Goal: Find contact information: Find contact information

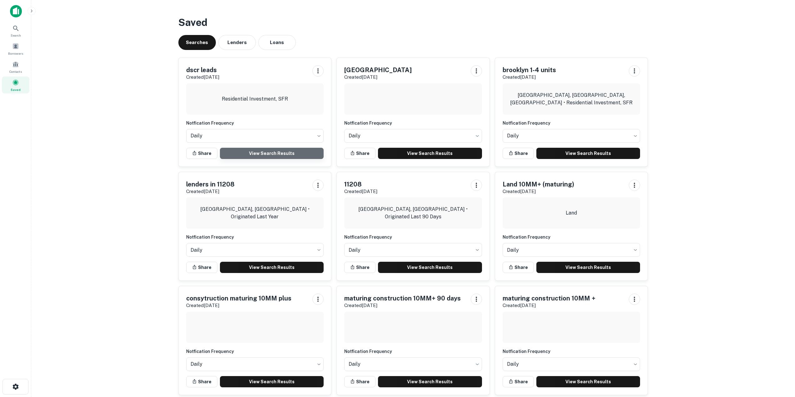
click at [263, 154] on link "View Search Results" at bounding box center [272, 153] width 104 height 11
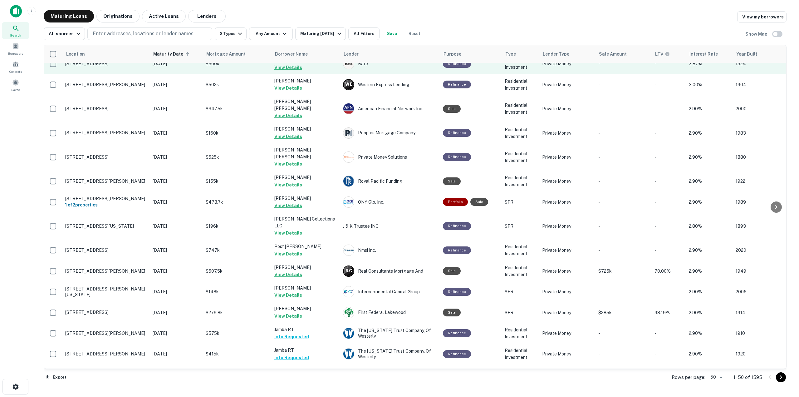
scroll to position [603, 0]
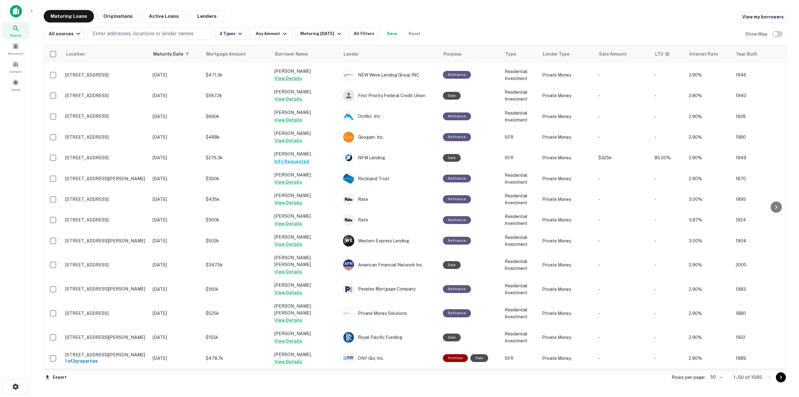
click at [723, 378] on body "Search Borrowers Contacts Saved Maturing Loans Originations Active Loans Lender…" at bounding box center [399, 198] width 799 height 397
click at [721, 382] on li "100" at bounding box center [717, 383] width 18 height 11
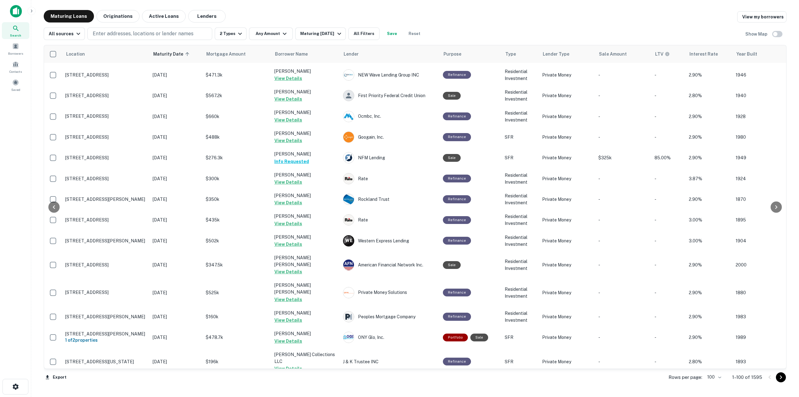
drag, startPoint x: 782, startPoint y: 150, endPoint x: 787, endPoint y: 209, distance: 58.9
click at [787, 209] on div "Maturing Loans Originations Active Loans Lenders View my borrowers All sources …" at bounding box center [415, 199] width 758 height 378
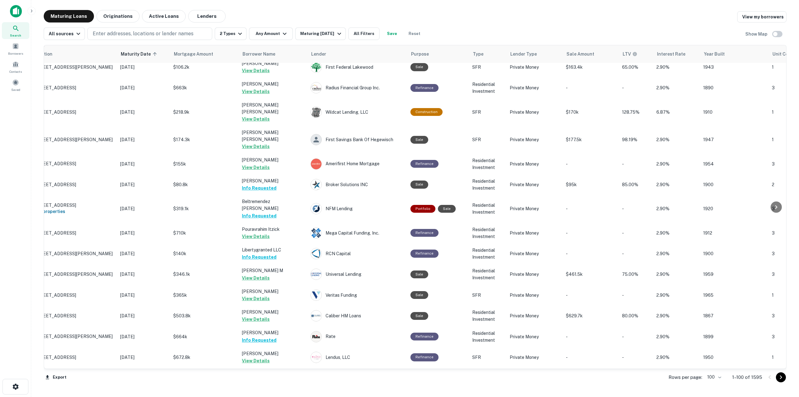
scroll to position [1800, 0]
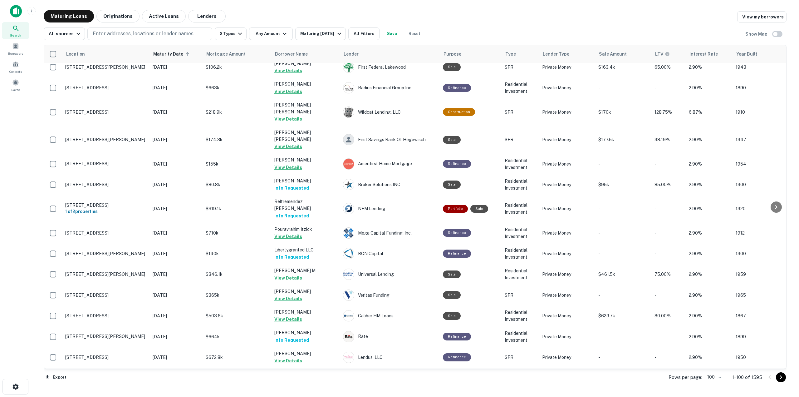
click at [781, 377] on icon "Go to next page" at bounding box center [781, 377] width 2 height 4
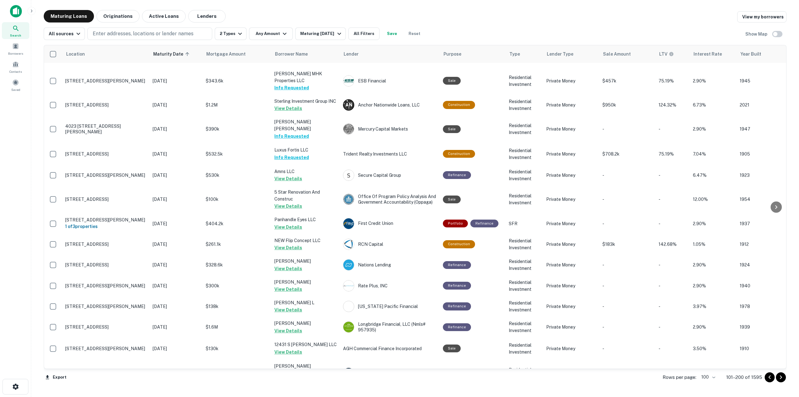
scroll to position [1800, 0]
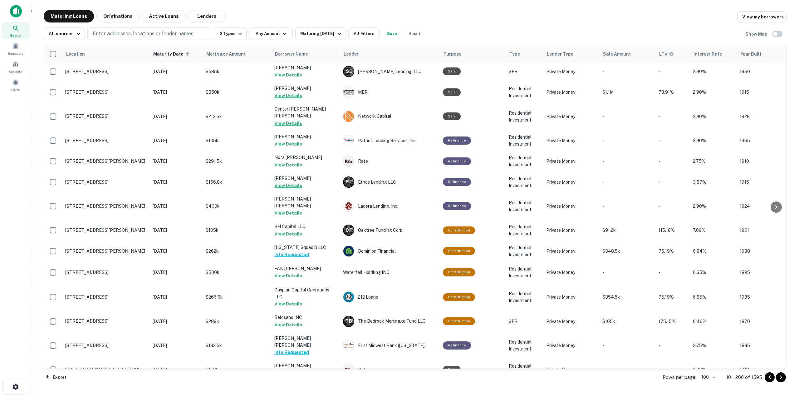
click at [373, 12] on div "Maturing Loans Originations Active Loans Lenders View my borrowers" at bounding box center [415, 16] width 743 height 12
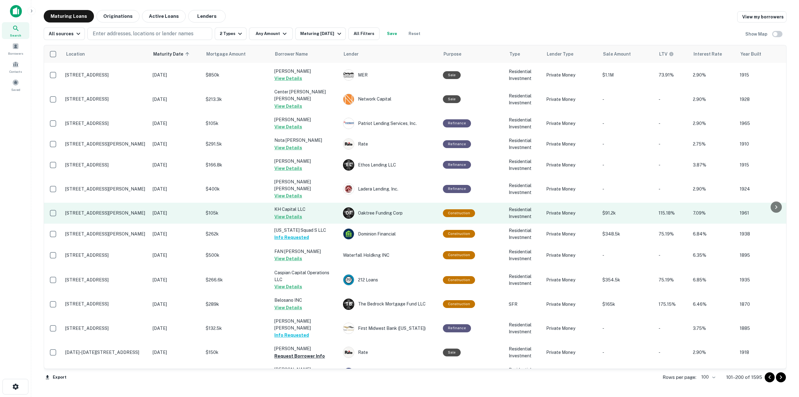
scroll to position [1819, 0]
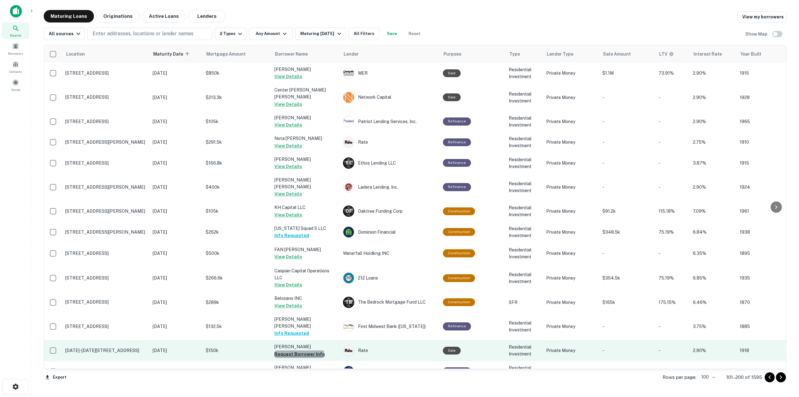
click at [299, 350] on button "Request Borrower Info" at bounding box center [299, 353] width 51 height 7
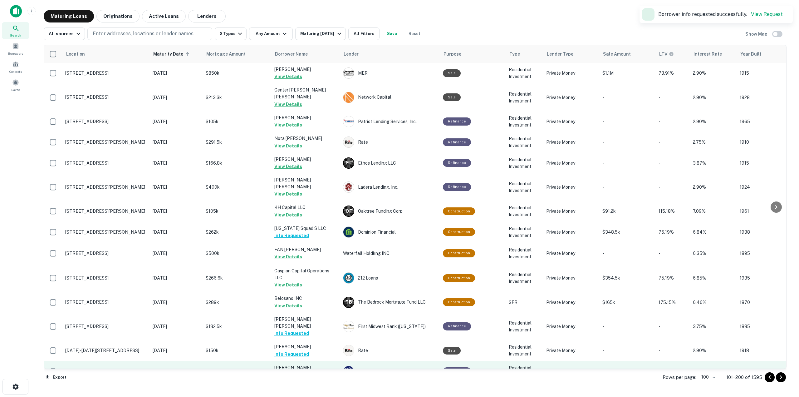
click at [298, 371] on button "Request Borrower Info" at bounding box center [299, 374] width 51 height 7
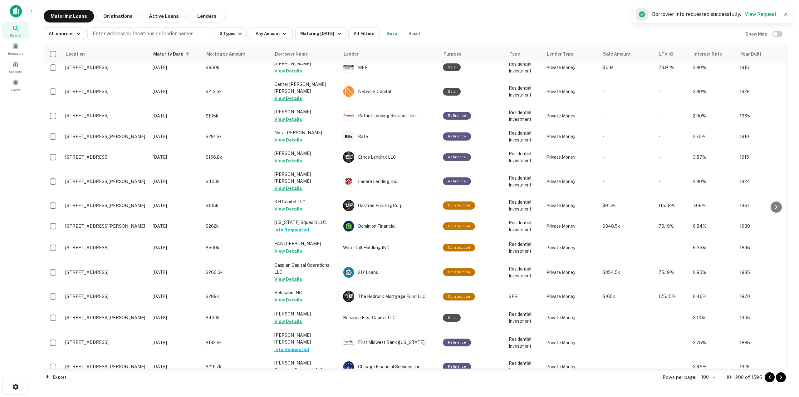
scroll to position [1820, 0]
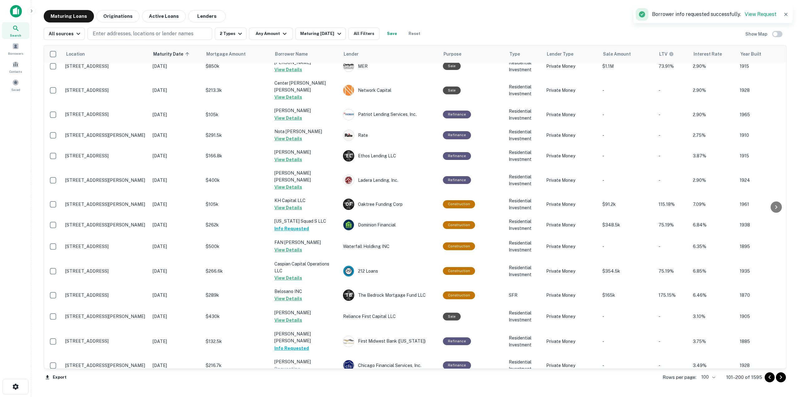
click at [307, 386] on button "Request Borrower Info" at bounding box center [299, 389] width 51 height 7
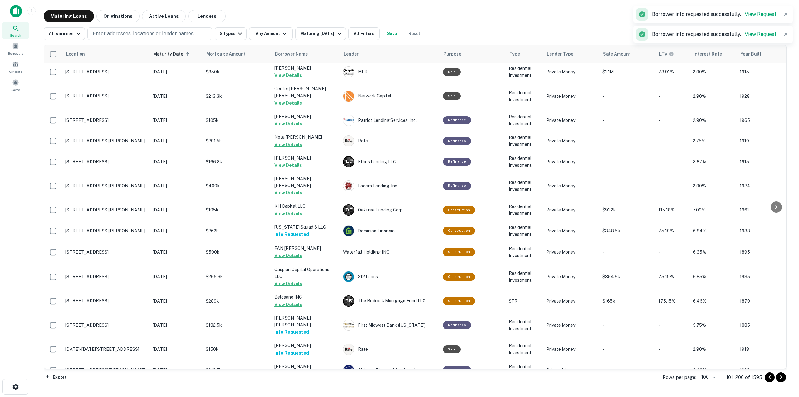
scroll to position [1819, 0]
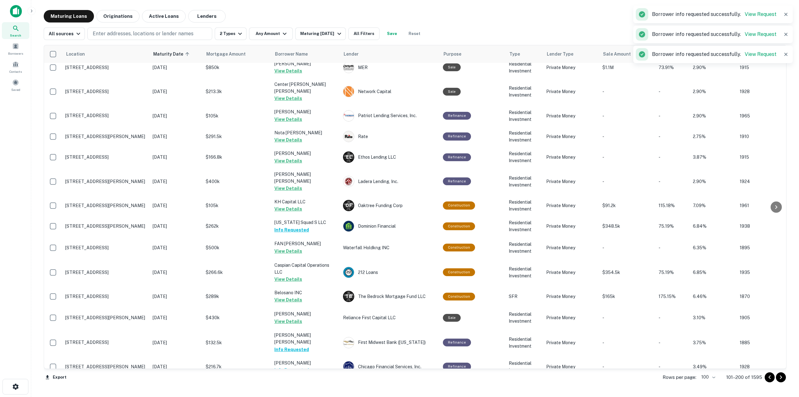
scroll to position [1820, 0]
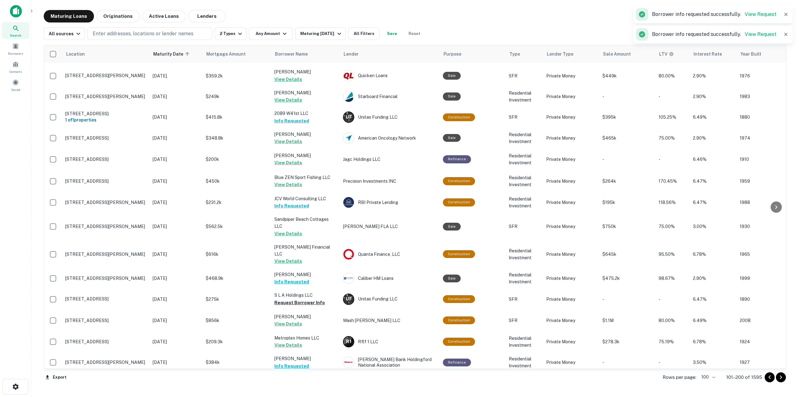
scroll to position [1007, 0]
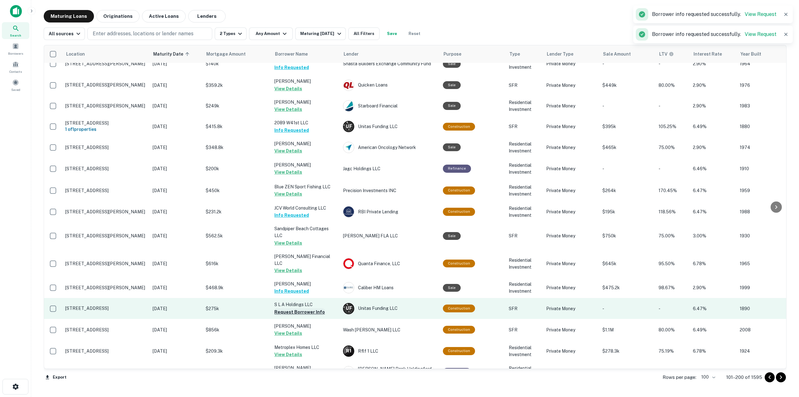
click at [314, 308] on button "Request Borrower Info" at bounding box center [299, 311] width 51 height 7
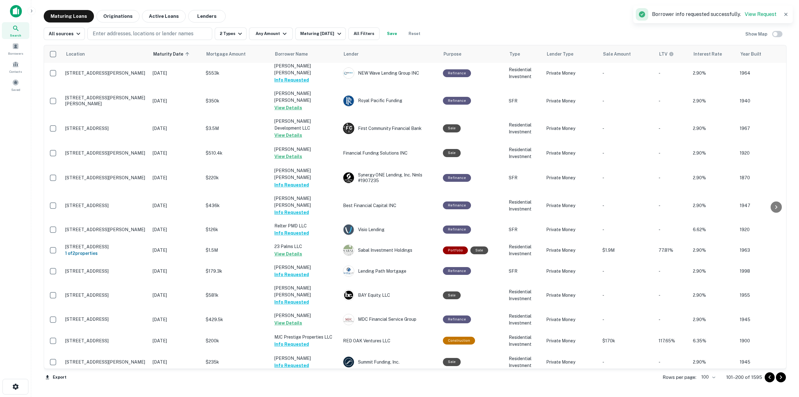
scroll to position [0, 0]
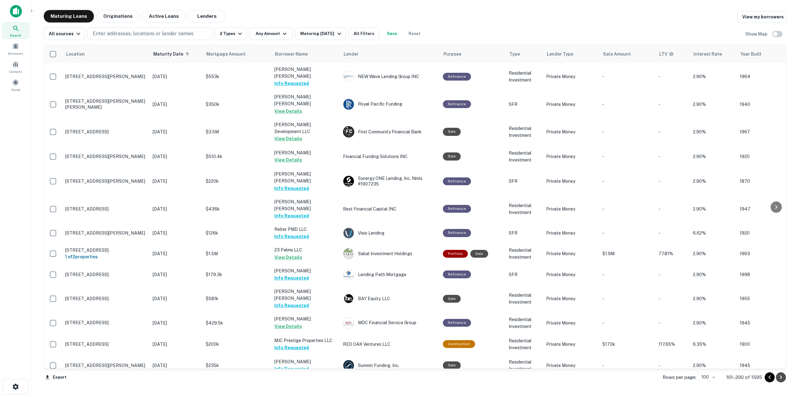
click at [783, 377] on icon "Go to next page" at bounding box center [780, 376] width 7 height 7
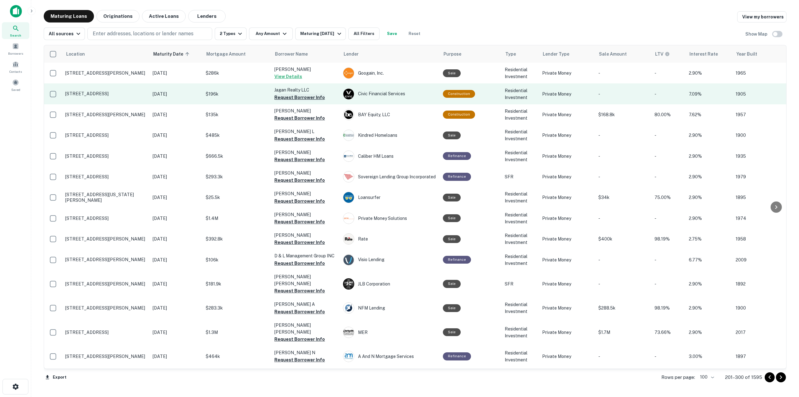
click at [291, 99] on button "Request Borrower Info" at bounding box center [299, 97] width 51 height 7
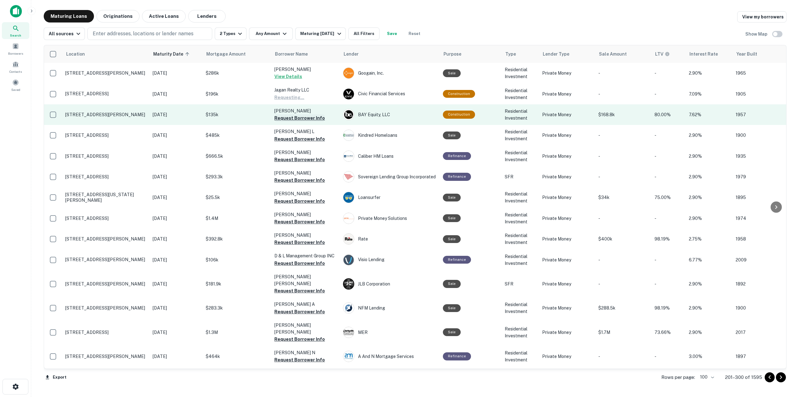
click at [304, 119] on button "Request Borrower Info" at bounding box center [299, 117] width 51 height 7
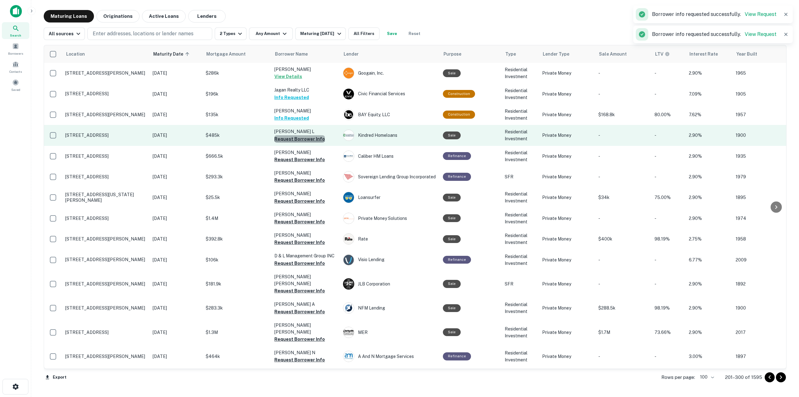
click at [303, 139] on button "Request Borrower Info" at bounding box center [299, 138] width 51 height 7
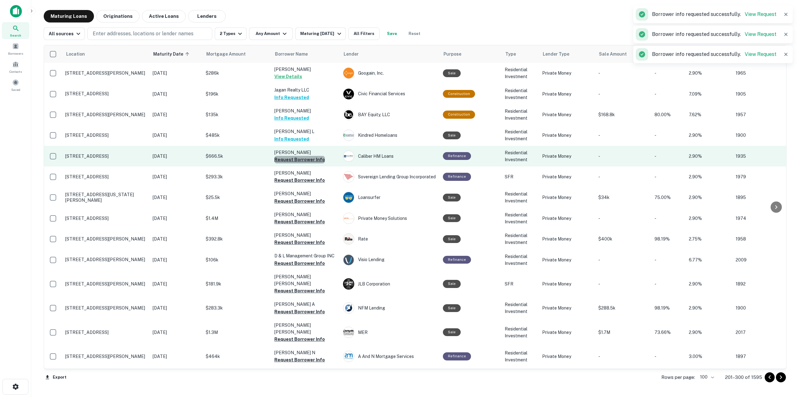
click at [306, 161] on button "Request Borrower Info" at bounding box center [299, 159] width 51 height 7
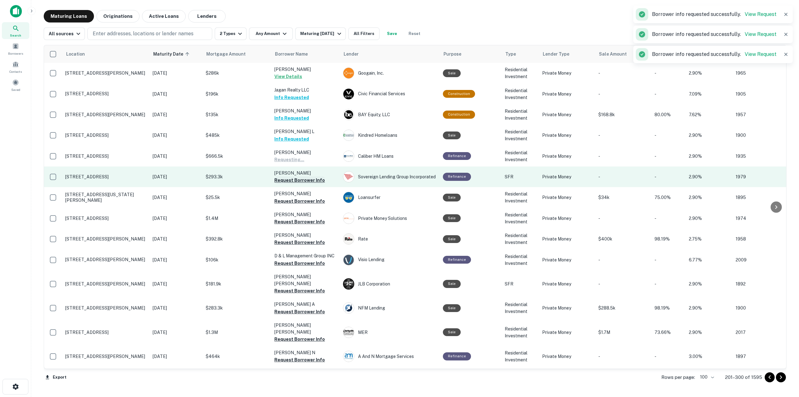
click at [308, 180] on button "Request Borrower Info" at bounding box center [299, 179] width 51 height 7
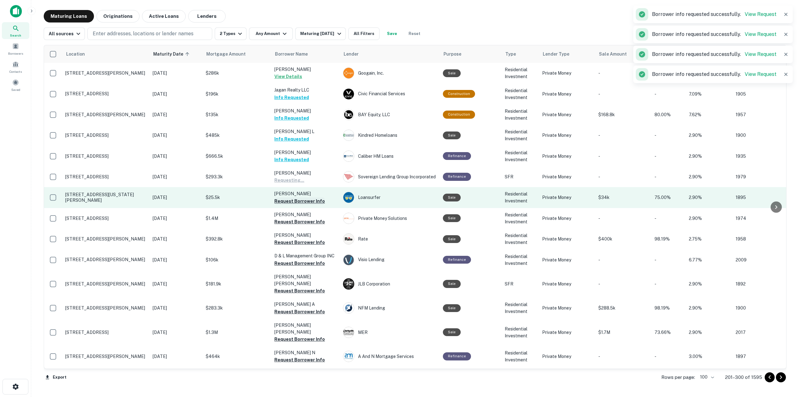
click at [308, 201] on button "Request Borrower Info" at bounding box center [299, 200] width 51 height 7
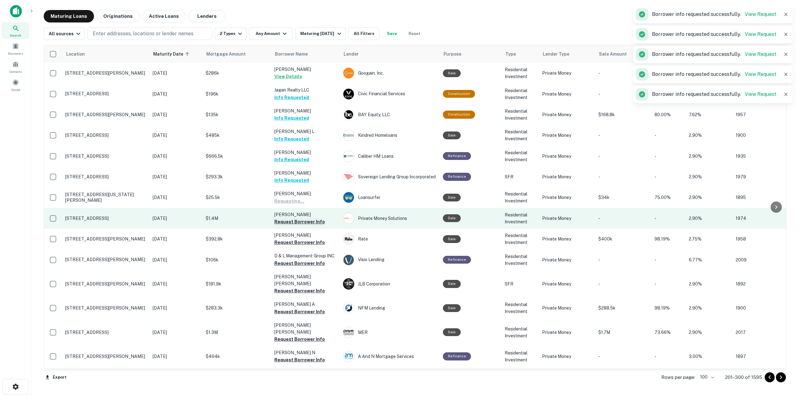
click at [310, 221] on button "Request Borrower Info" at bounding box center [299, 221] width 51 height 7
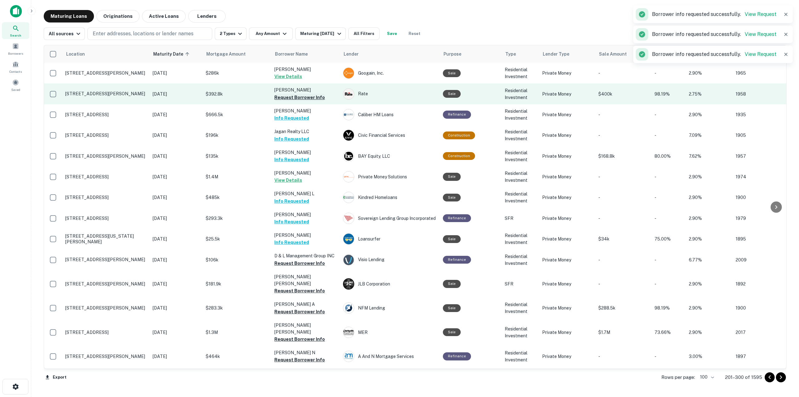
click at [304, 98] on button "Request Borrower Info" at bounding box center [299, 97] width 51 height 7
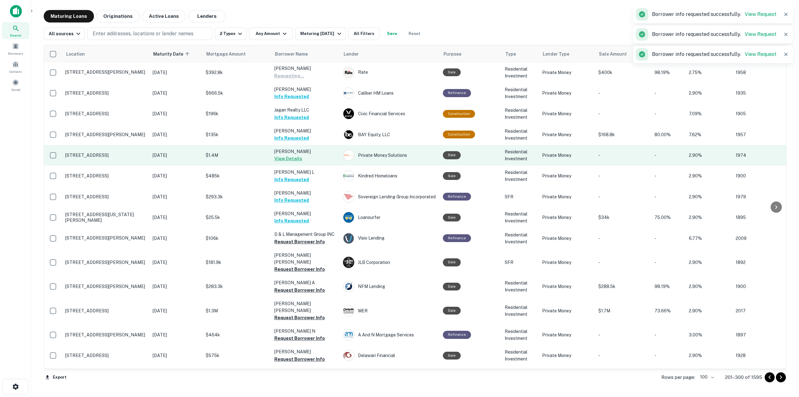
scroll to position [31, 0]
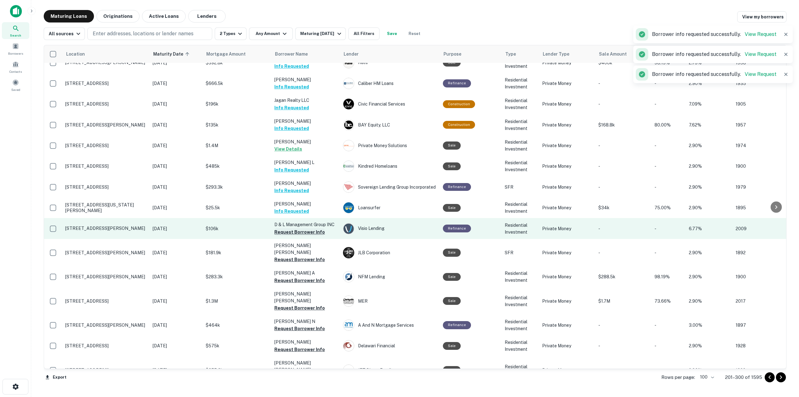
click at [314, 232] on button "Request Borrower Info" at bounding box center [299, 231] width 51 height 7
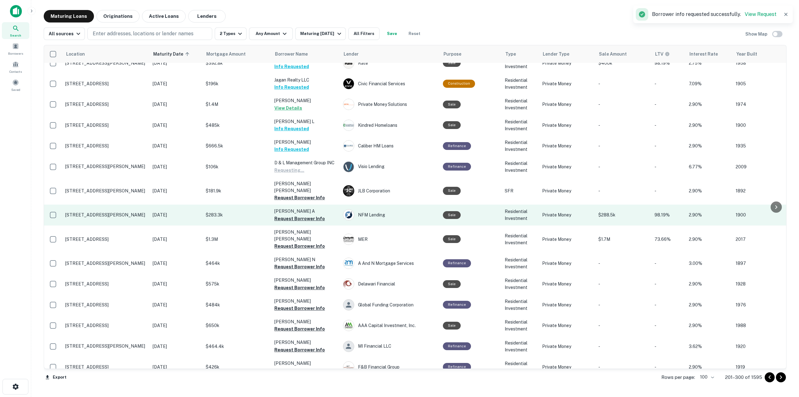
scroll to position [94, 0]
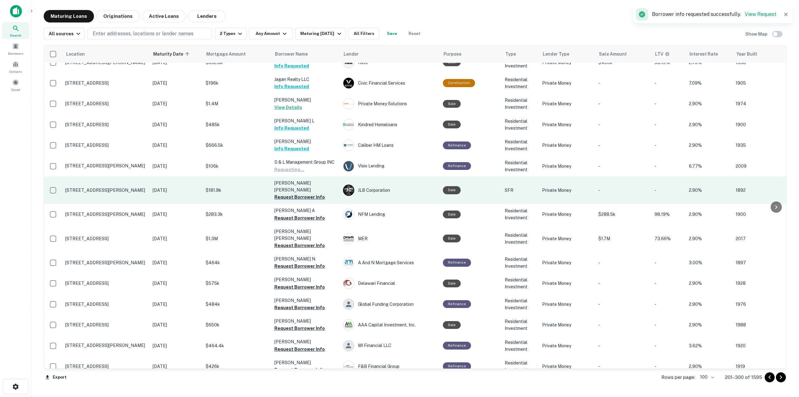
click at [307, 193] on button "Request Borrower Info" at bounding box center [299, 196] width 51 height 7
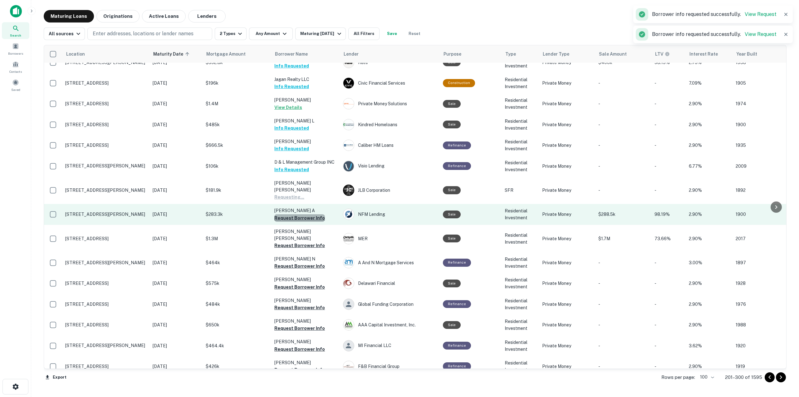
click at [311, 214] on button "Request Borrower Info" at bounding box center [299, 217] width 51 height 7
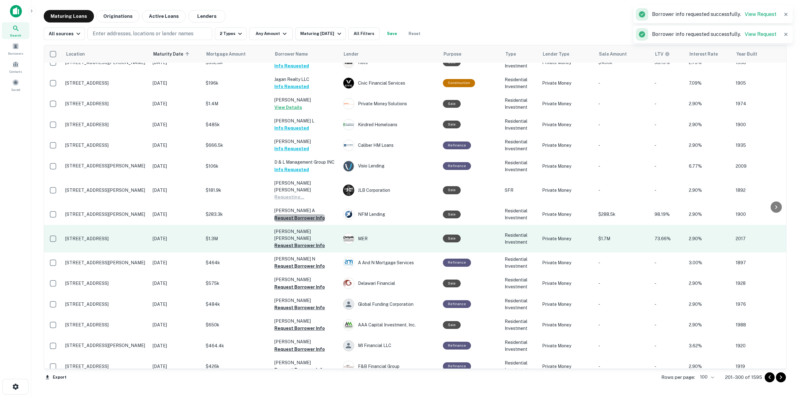
click at [310, 242] on button "Request Borrower Info" at bounding box center [299, 245] width 51 height 7
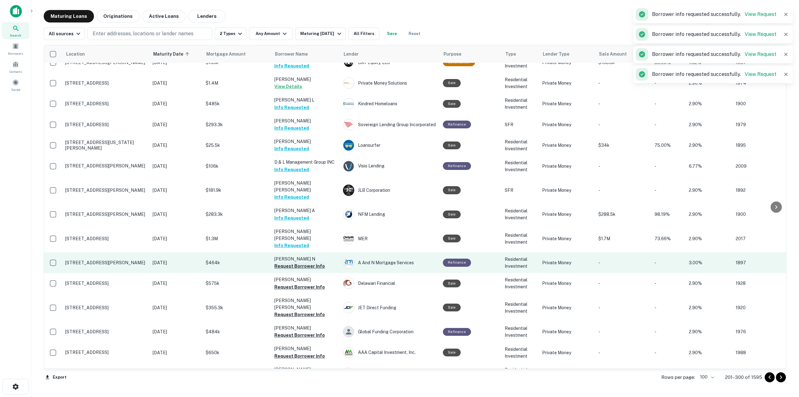
click at [313, 262] on button "Request Borrower Info" at bounding box center [299, 265] width 51 height 7
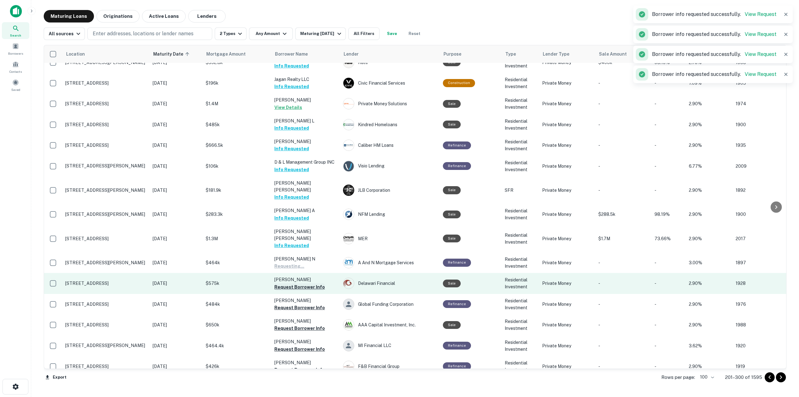
click at [313, 283] on button "Request Borrower Info" at bounding box center [299, 286] width 51 height 7
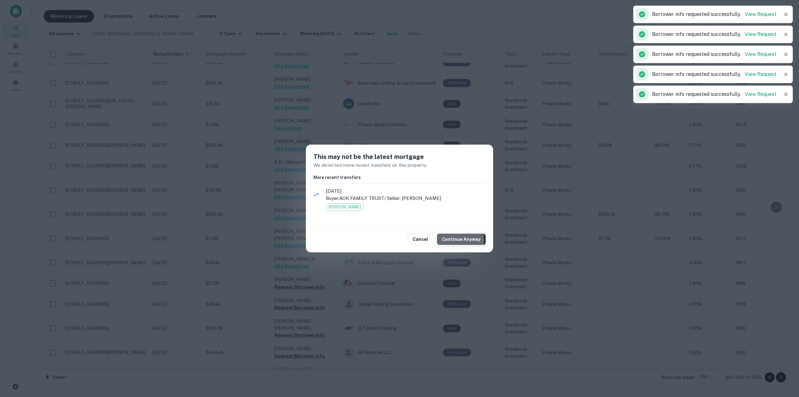
click at [455, 240] on button "Continue Anyway" at bounding box center [461, 239] width 49 height 11
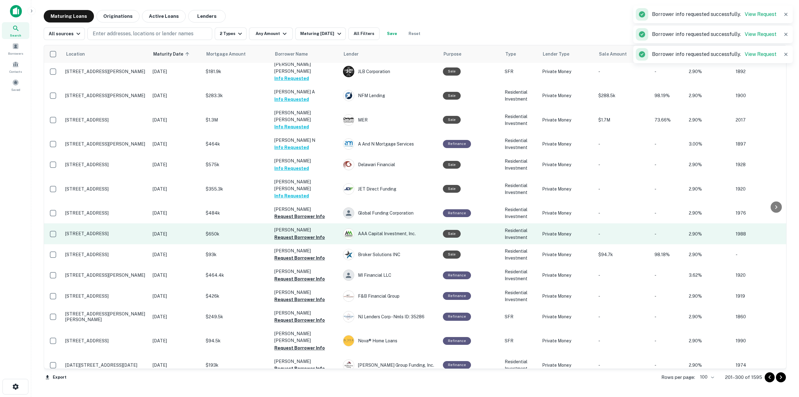
scroll to position [219, 0]
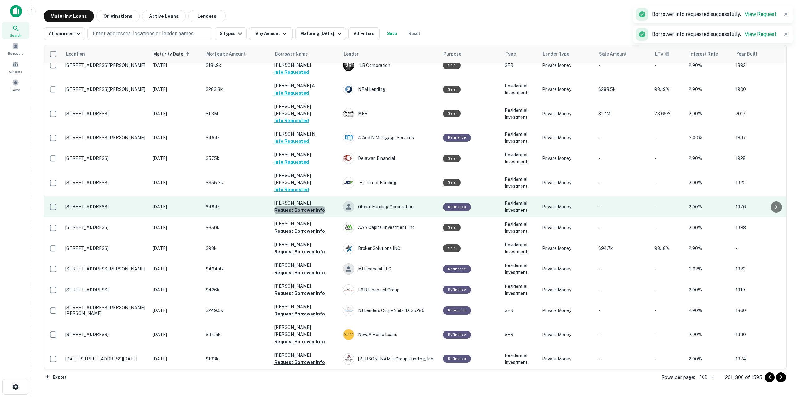
click at [314, 206] on button "Request Borrower Info" at bounding box center [299, 209] width 51 height 7
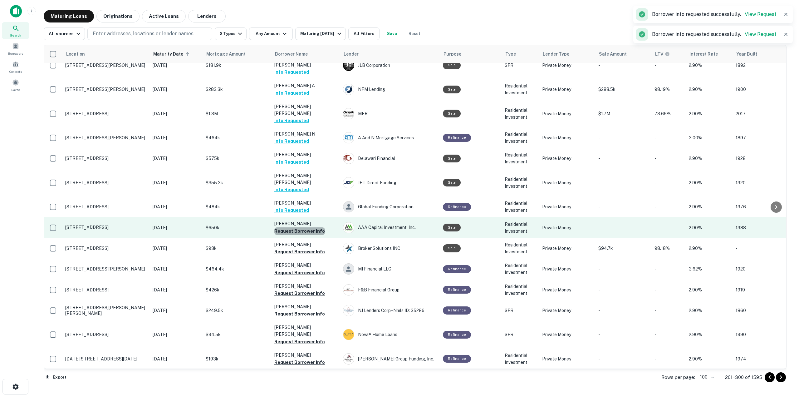
click at [314, 227] on button "Request Borrower Info" at bounding box center [299, 230] width 51 height 7
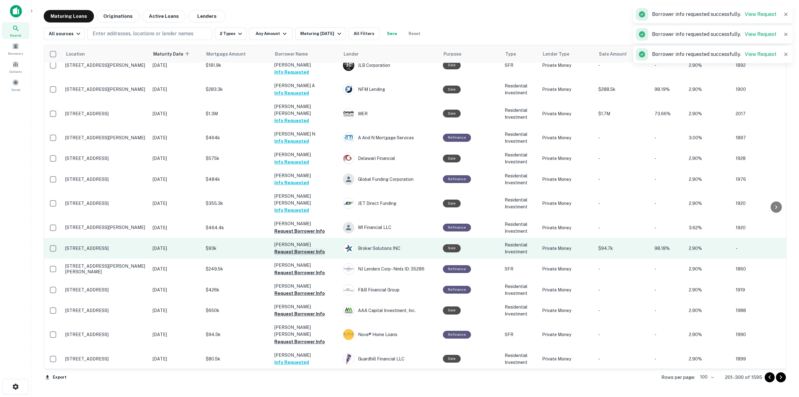
click at [313, 248] on button "Request Borrower Info" at bounding box center [299, 251] width 51 height 7
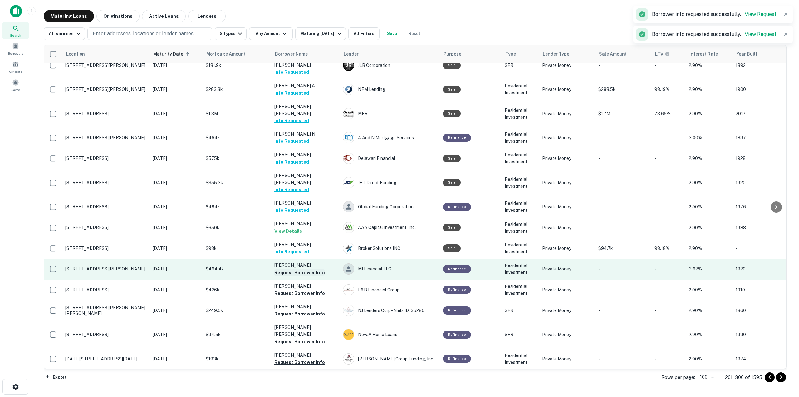
click at [307, 269] on button "Request Borrower Info" at bounding box center [299, 272] width 51 height 7
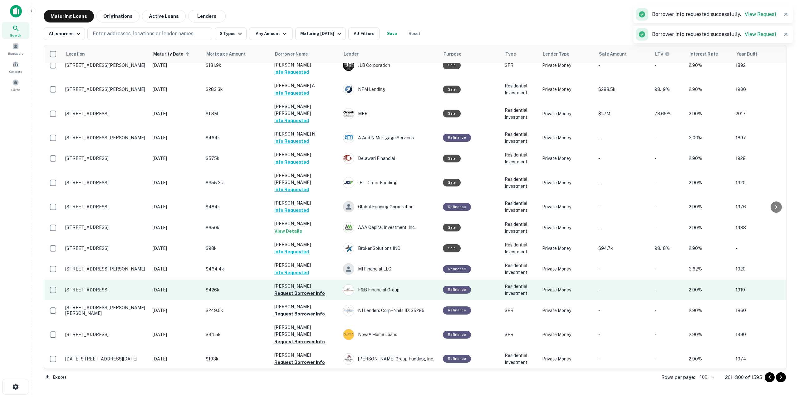
click at [304, 289] on button "Request Borrower Info" at bounding box center [299, 292] width 51 height 7
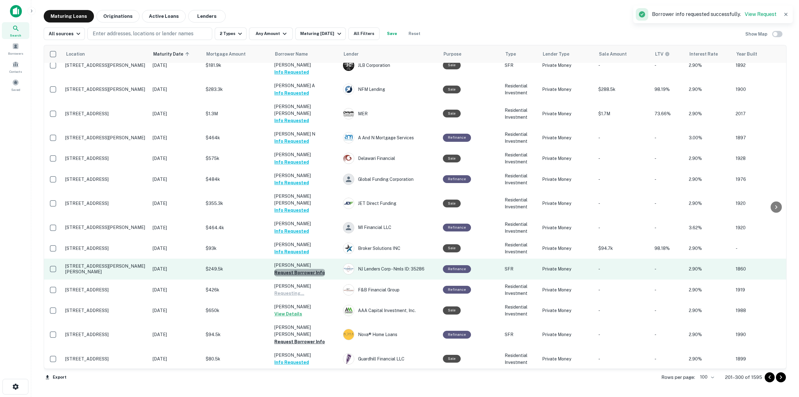
click at [310, 269] on button "Request Borrower Info" at bounding box center [299, 272] width 51 height 7
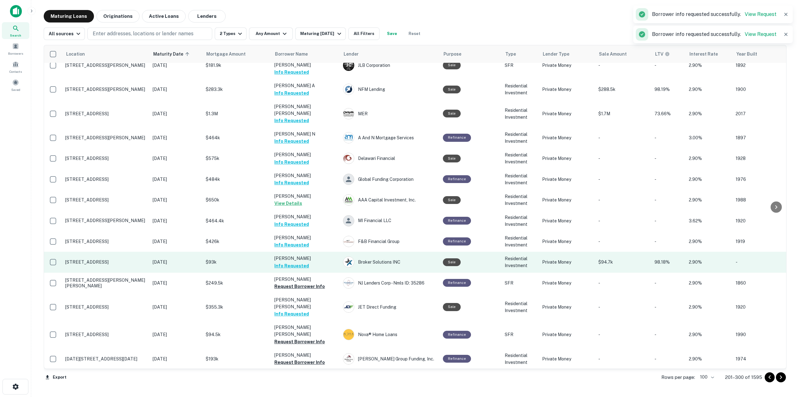
click at [446, 252] on td "Sale" at bounding box center [471, 262] width 62 height 21
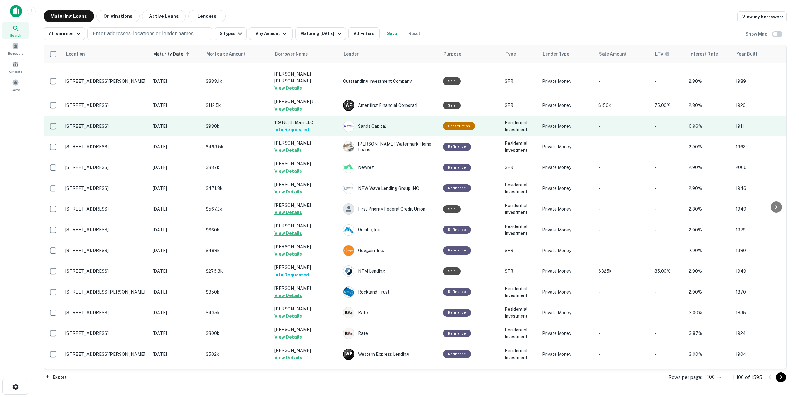
scroll to position [562, 0]
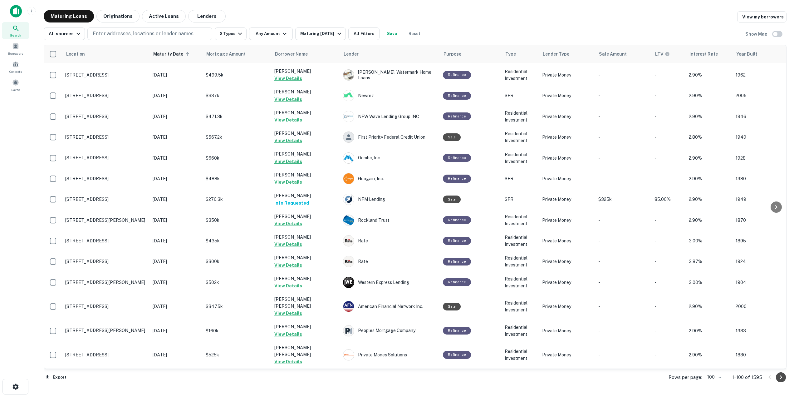
click at [781, 377] on icon "Go to next page" at bounding box center [780, 376] width 7 height 7
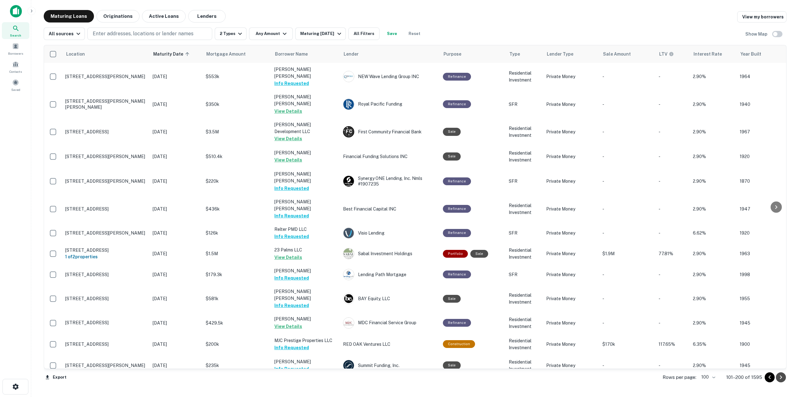
click at [780, 377] on icon "Go to next page" at bounding box center [780, 376] width 7 height 7
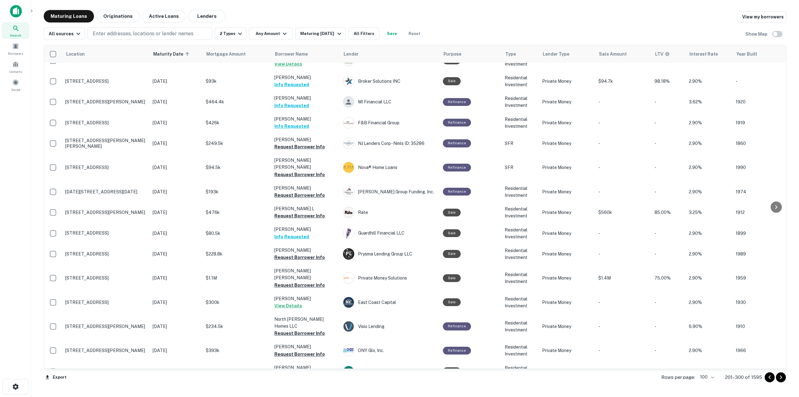
scroll to position [375, 0]
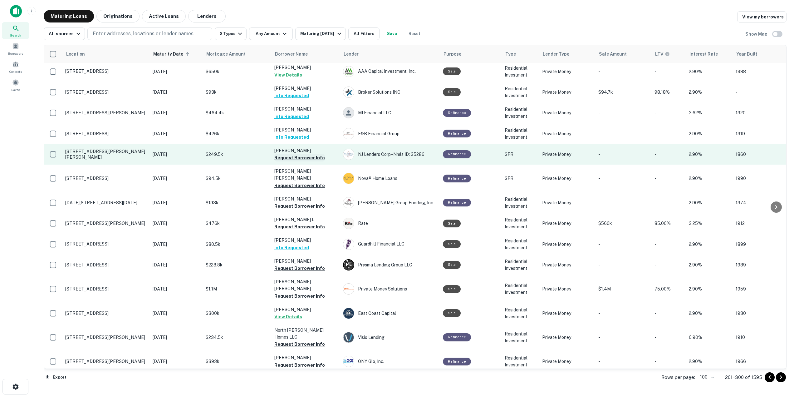
click at [309, 154] on button "Request Borrower Info" at bounding box center [299, 157] width 51 height 7
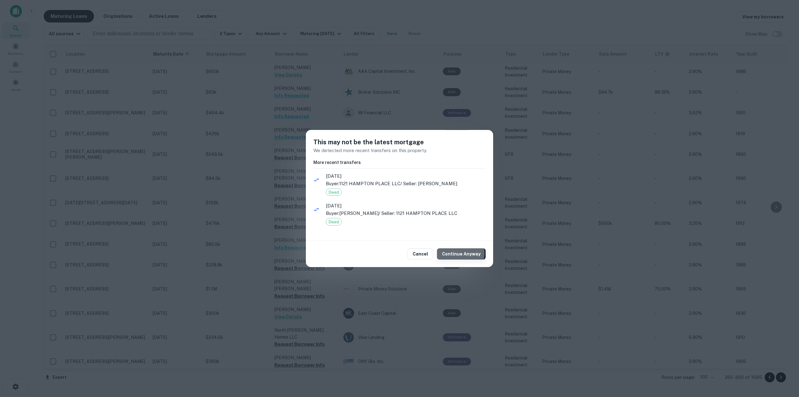
click at [459, 253] on button "Continue Anyway" at bounding box center [461, 253] width 49 height 11
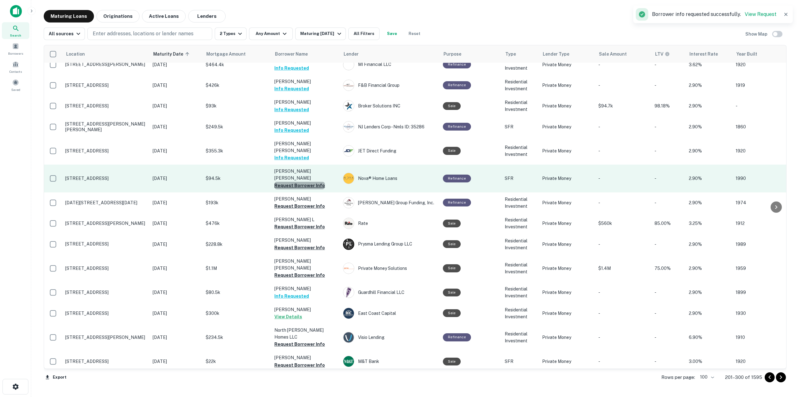
click at [304, 182] on button "Request Borrower Info" at bounding box center [299, 185] width 51 height 7
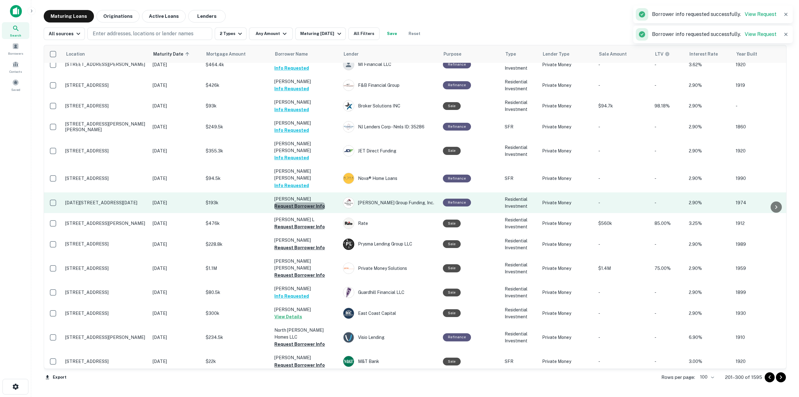
click at [308, 202] on button "Request Borrower Info" at bounding box center [299, 205] width 51 height 7
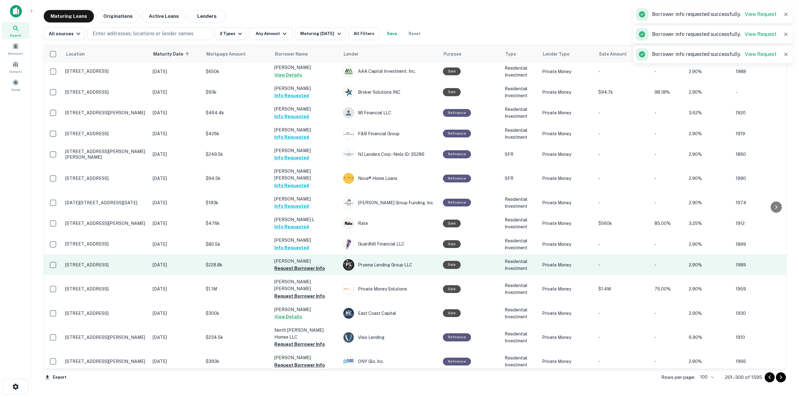
click at [309, 264] on button "Request Borrower Info" at bounding box center [299, 267] width 51 height 7
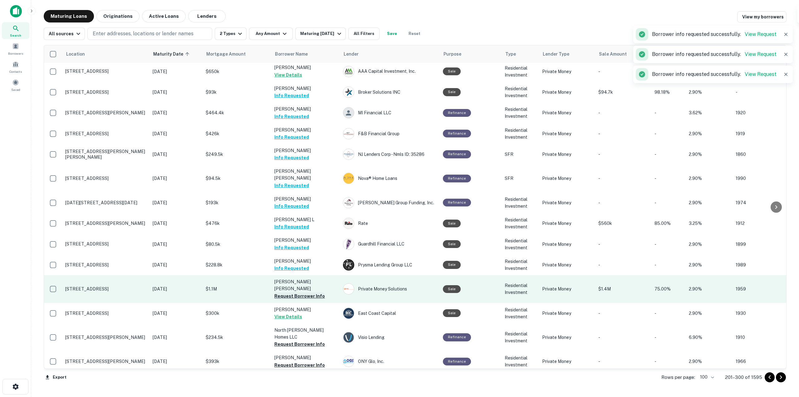
click at [308, 292] on button "Request Borrower Info" at bounding box center [299, 295] width 51 height 7
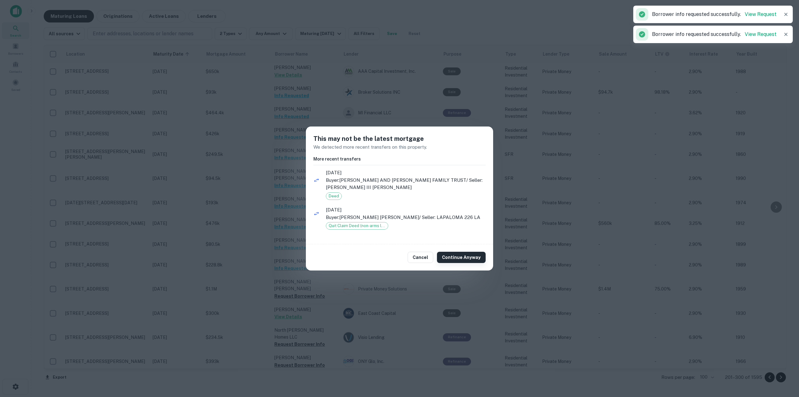
click at [467, 260] on button "Continue Anyway" at bounding box center [461, 257] width 49 height 11
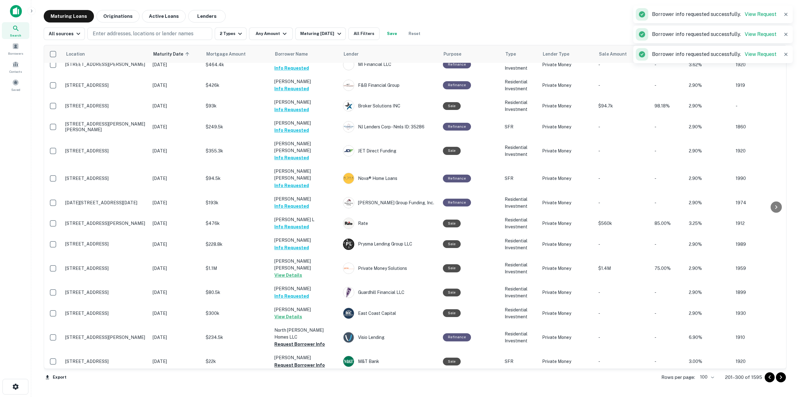
scroll to position [531, 0]
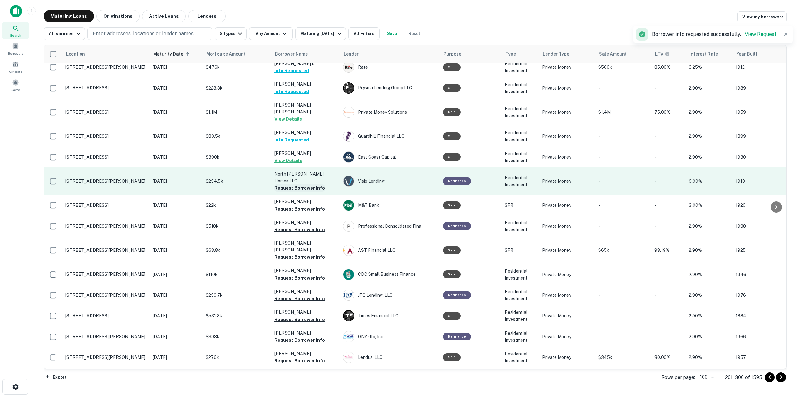
click at [304, 184] on button "Request Borrower Info" at bounding box center [299, 187] width 51 height 7
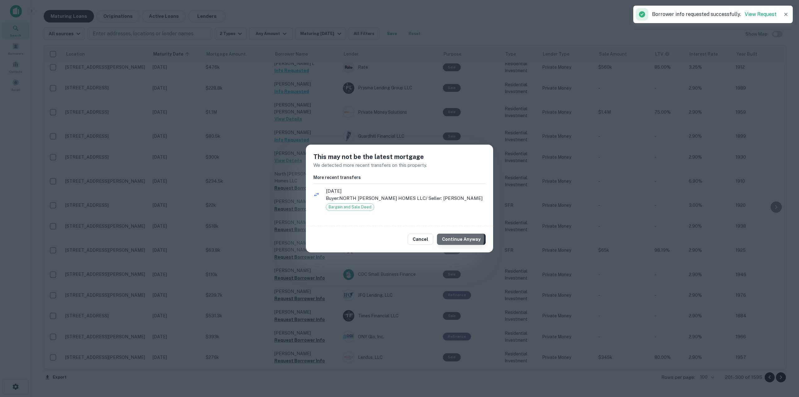
click at [455, 238] on button "Continue Anyway" at bounding box center [461, 239] width 49 height 11
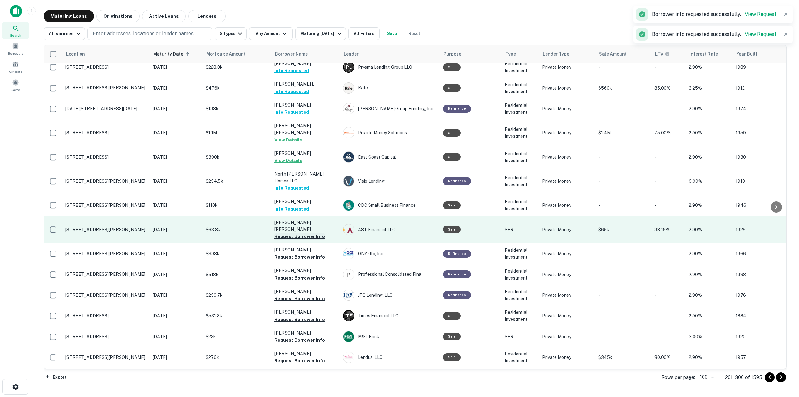
click at [304, 233] on button "Request Borrower Info" at bounding box center [299, 236] width 51 height 7
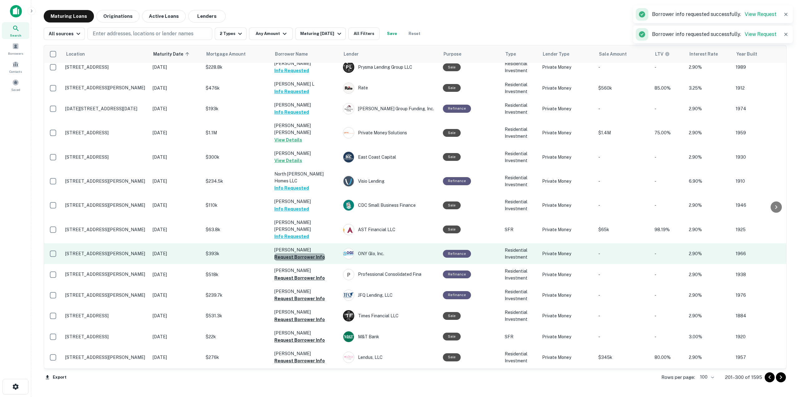
click at [310, 253] on button "Request Borrower Info" at bounding box center [299, 256] width 51 height 7
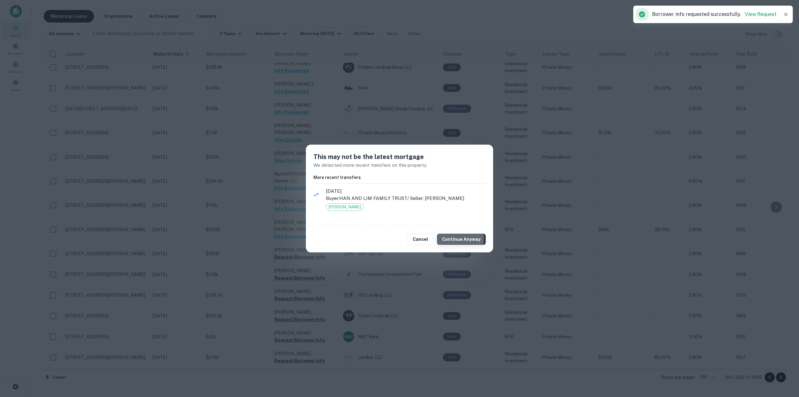
click at [459, 239] on button "Continue Anyway" at bounding box center [461, 239] width 49 height 11
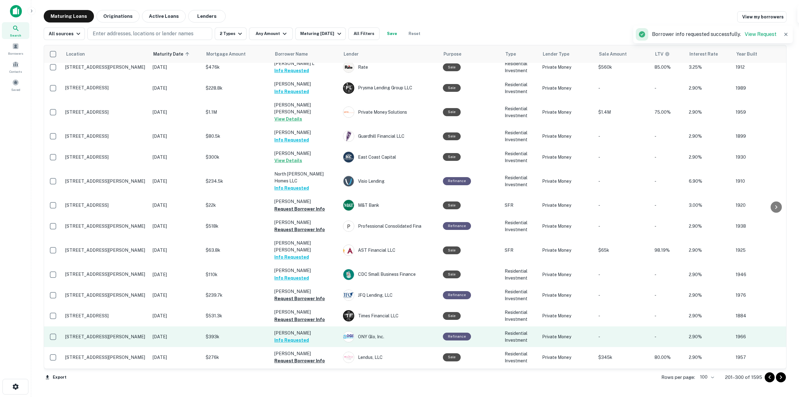
scroll to position [593, 0]
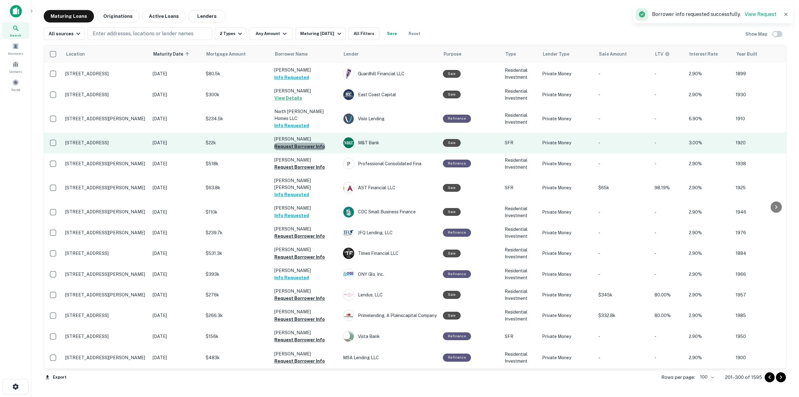
click at [308, 143] on button "Request Borrower Info" at bounding box center [299, 146] width 51 height 7
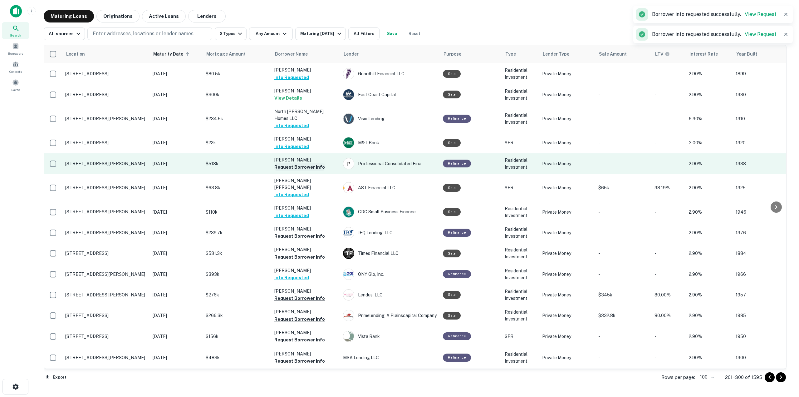
click at [315, 163] on button "Request Borrower Info" at bounding box center [299, 166] width 51 height 7
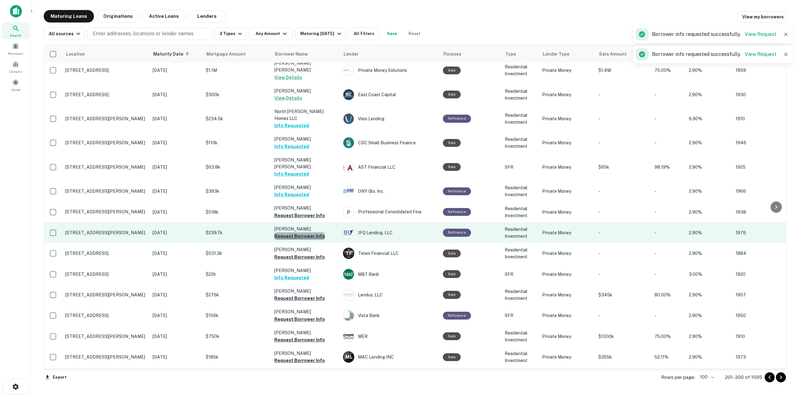
click at [305, 232] on button "Request Borrower Info" at bounding box center [299, 235] width 51 height 7
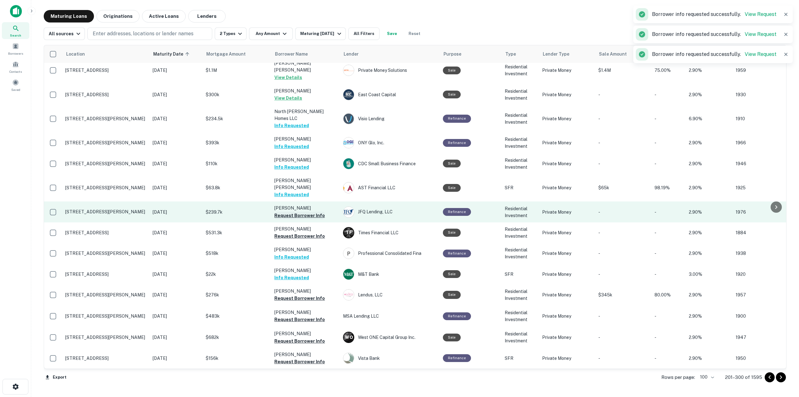
click at [312, 212] on button "Request Borrower Info" at bounding box center [299, 215] width 51 height 7
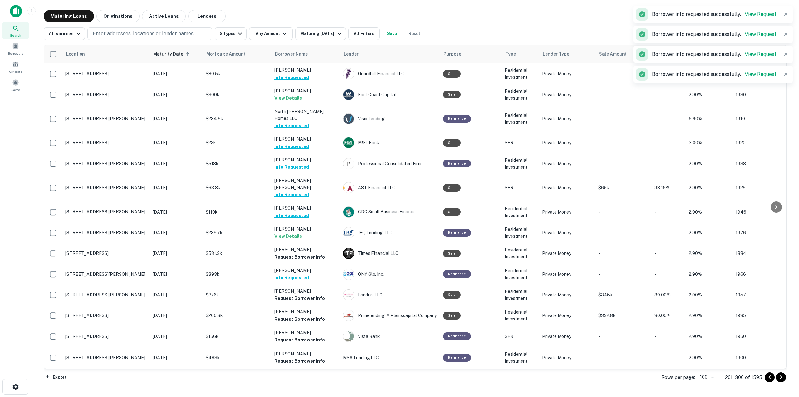
click at [312, 222] on td "Saucedo Nico View Details" at bounding box center [305, 232] width 69 height 21
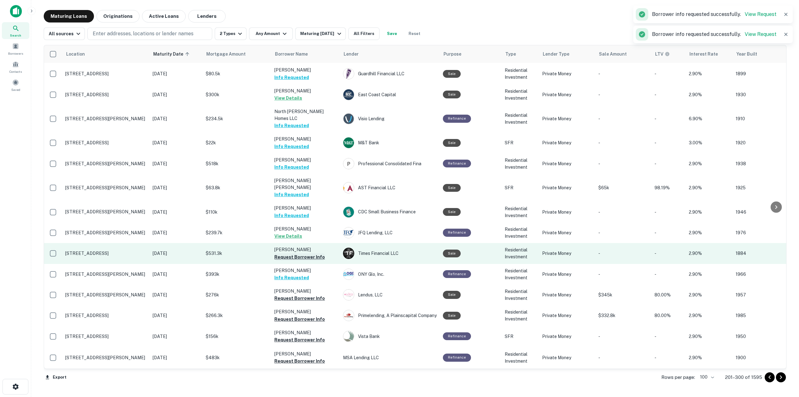
click at [311, 253] on button "Request Borrower Info" at bounding box center [299, 256] width 51 height 7
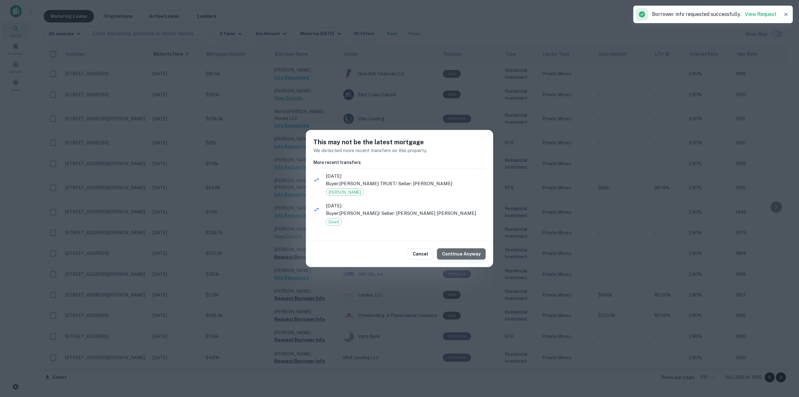
click at [464, 253] on button "Continue Anyway" at bounding box center [461, 253] width 49 height 11
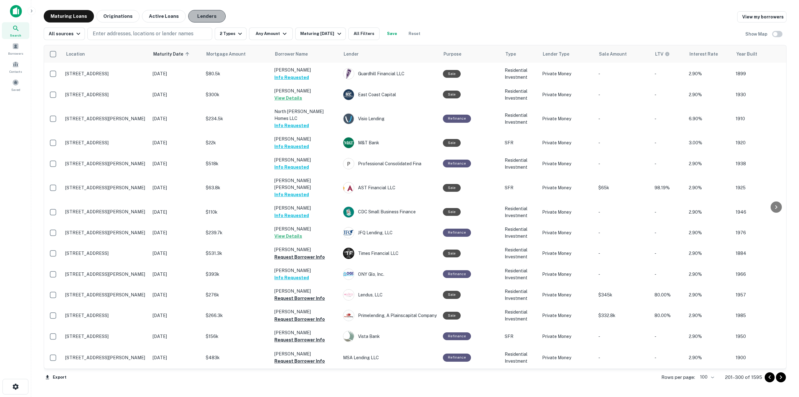
click at [203, 17] on button "Lenders" at bounding box center [206, 16] width 37 height 12
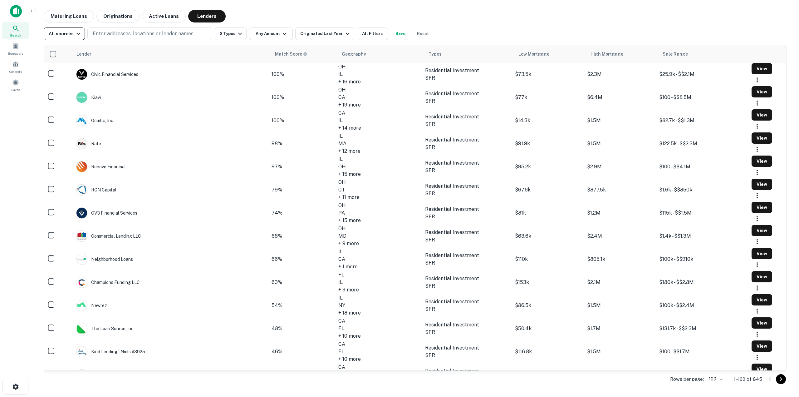
click at [77, 33] on icon "button" at bounding box center [78, 33] width 7 height 7
click at [271, 10] on div at bounding box center [399, 198] width 799 height 397
click at [366, 32] on button "All Filters" at bounding box center [372, 33] width 31 height 12
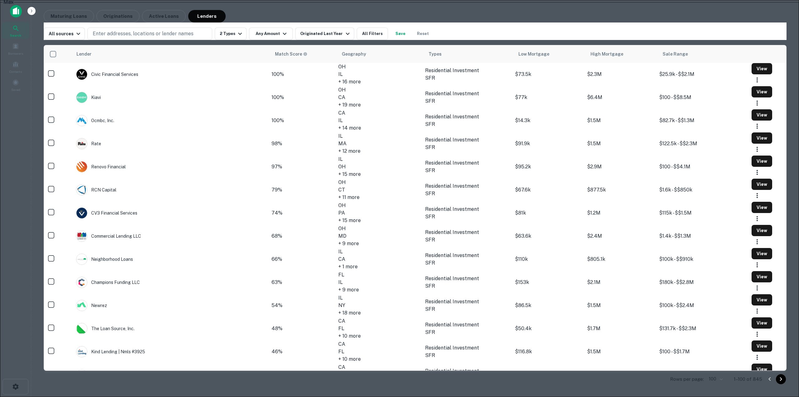
scroll to position [293, 0]
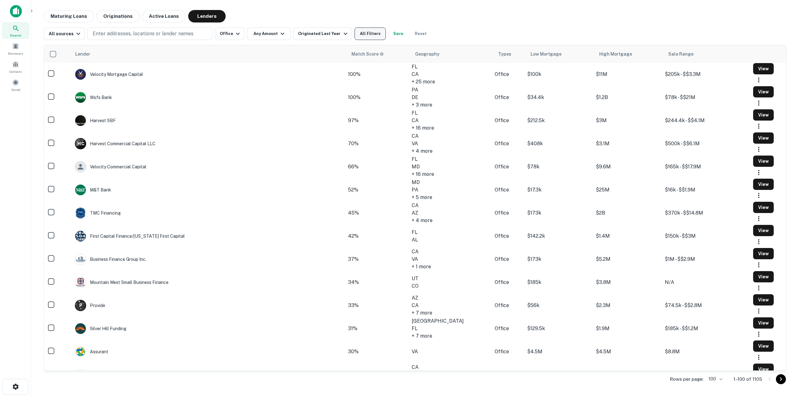
click at [372, 32] on button "All Filters" at bounding box center [370, 33] width 31 height 12
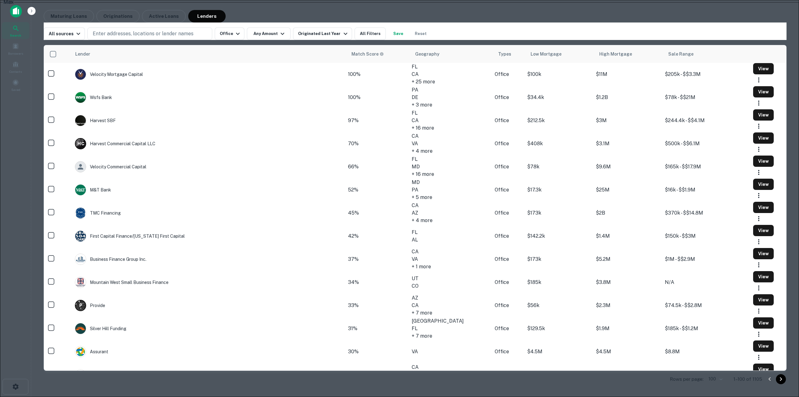
scroll to position [219, 0]
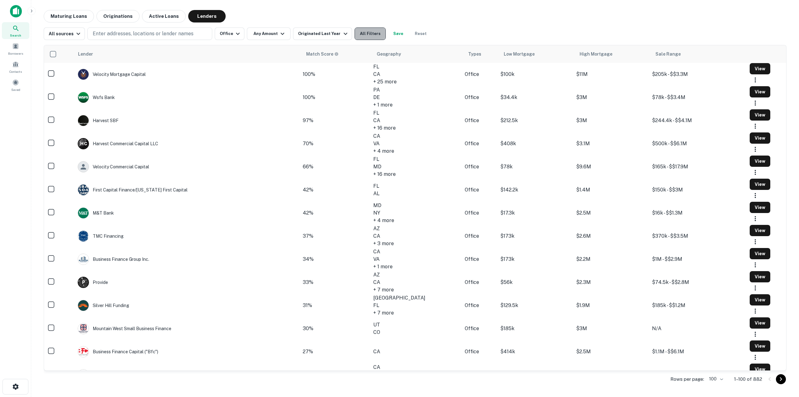
click at [364, 32] on button "All Filters" at bounding box center [370, 33] width 31 height 12
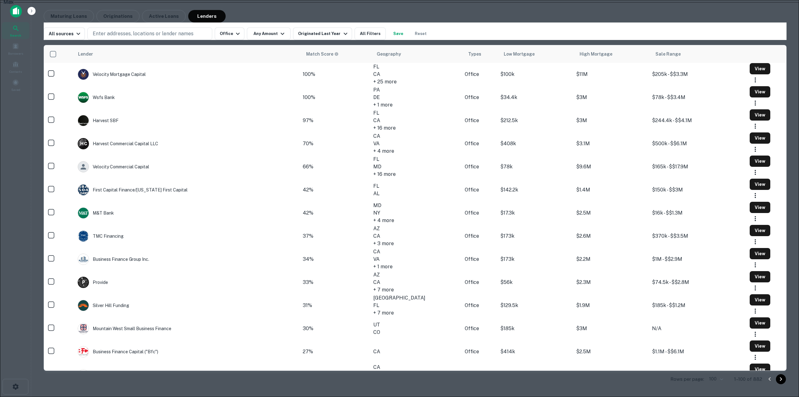
scroll to position [293, 0]
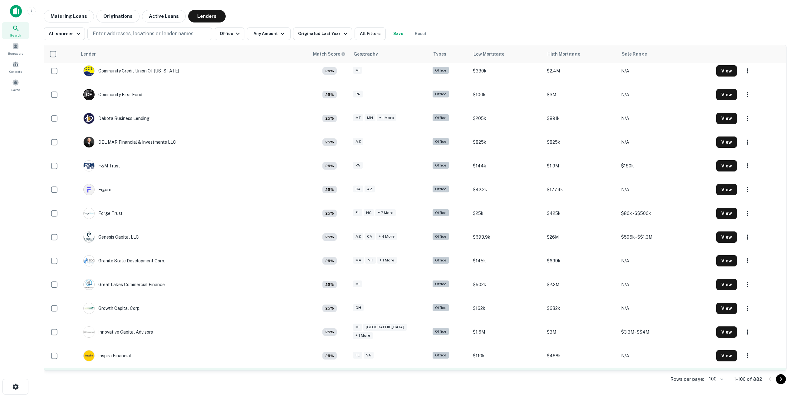
scroll to position [1093, 0]
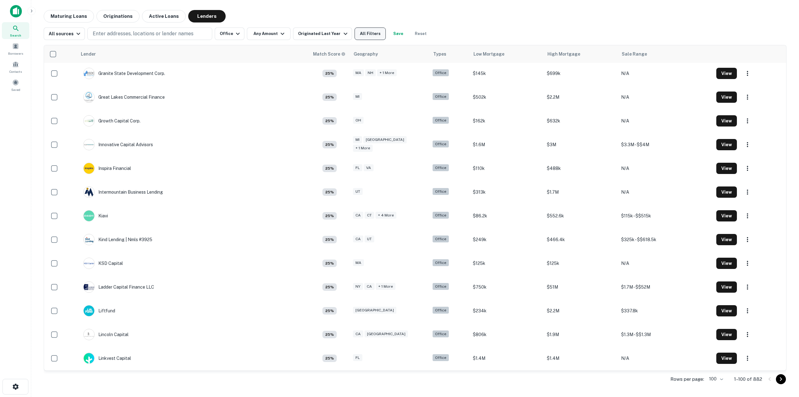
click at [367, 33] on button "All Filters" at bounding box center [370, 33] width 31 height 12
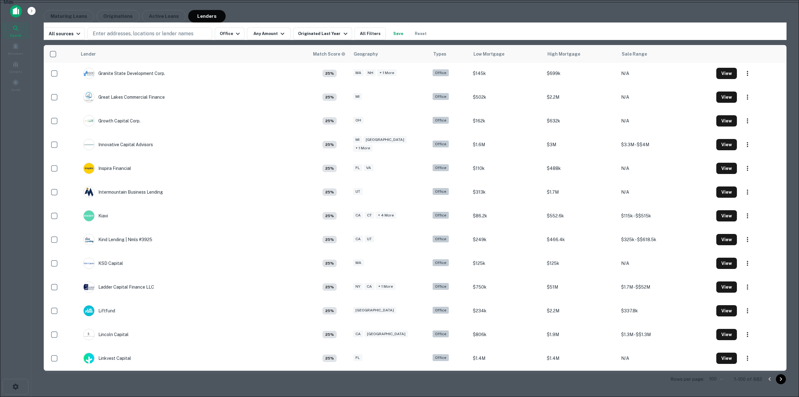
scroll to position [0, 0]
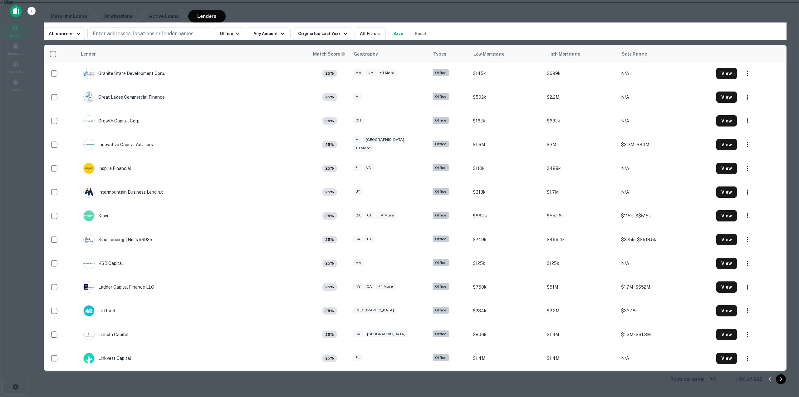
type input "*"
type input "*******"
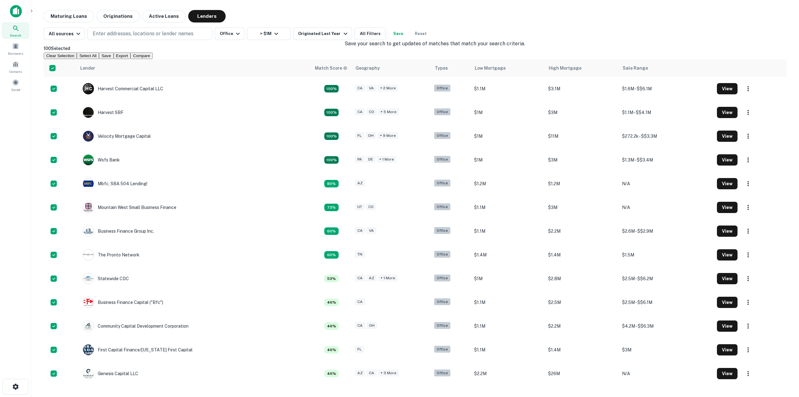
click at [393, 34] on button "Save" at bounding box center [398, 33] width 20 height 12
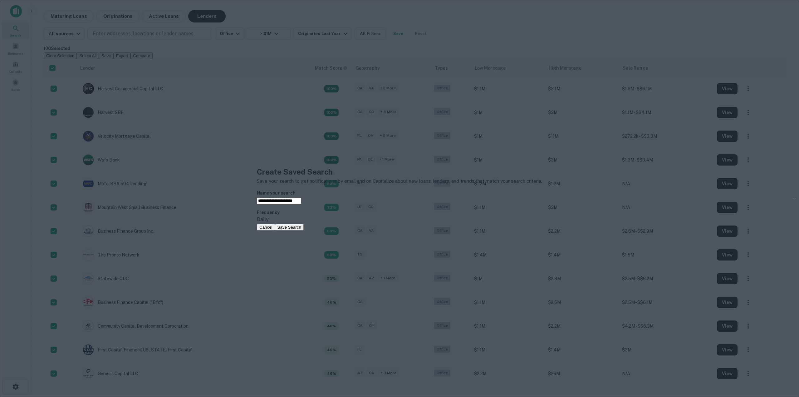
type input "**********"
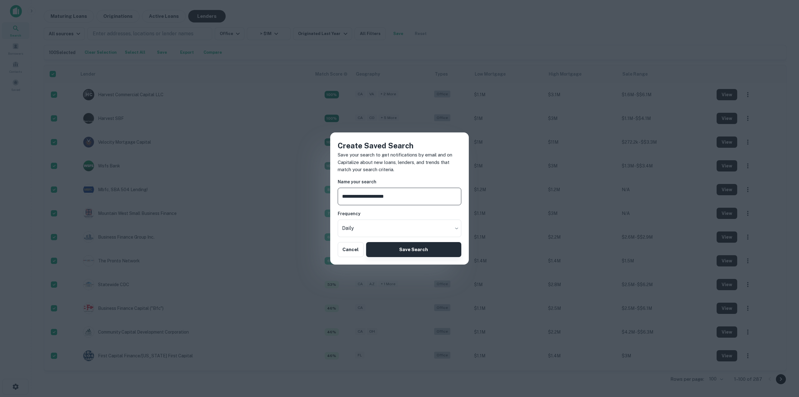
click at [394, 247] on button "Save Search" at bounding box center [413, 249] width 95 height 15
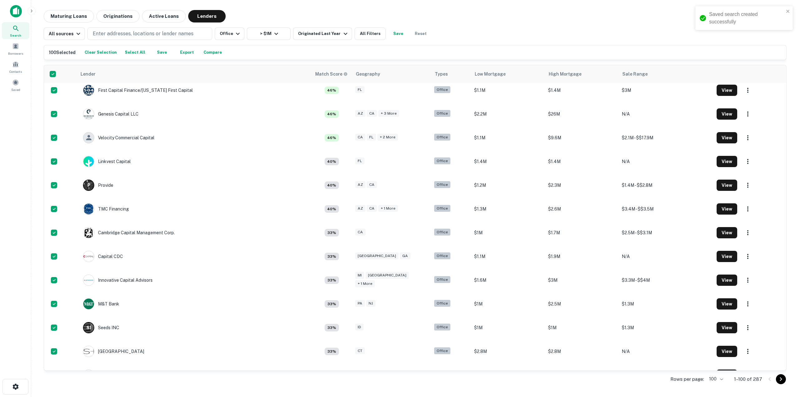
scroll to position [312, 0]
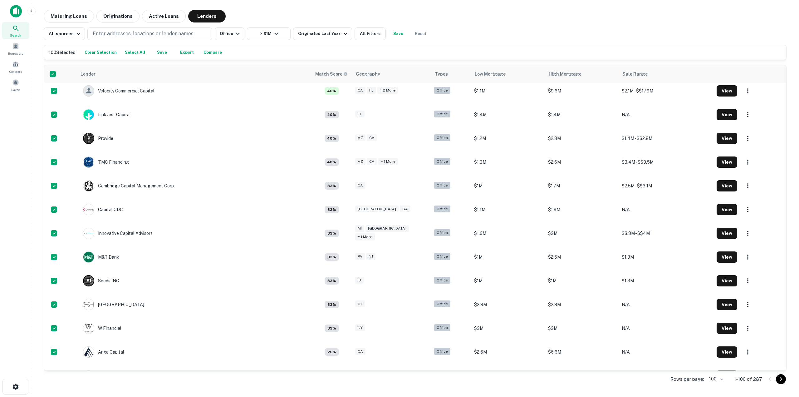
click at [782, 379] on icon "Go to next page" at bounding box center [781, 379] width 2 height 4
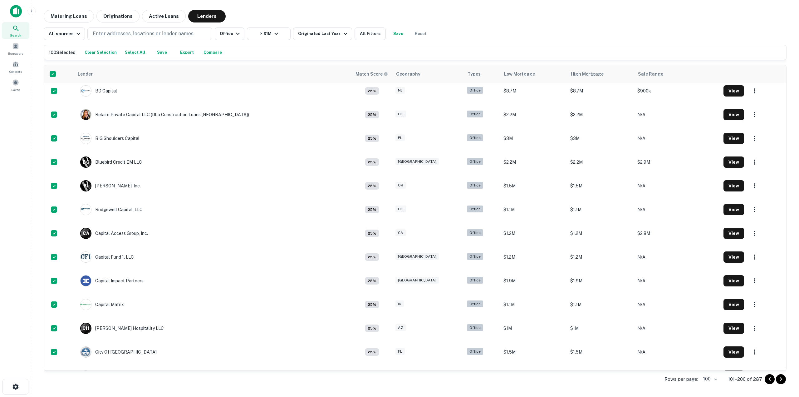
click at [782, 380] on icon "Go to next page" at bounding box center [780, 378] width 7 height 7
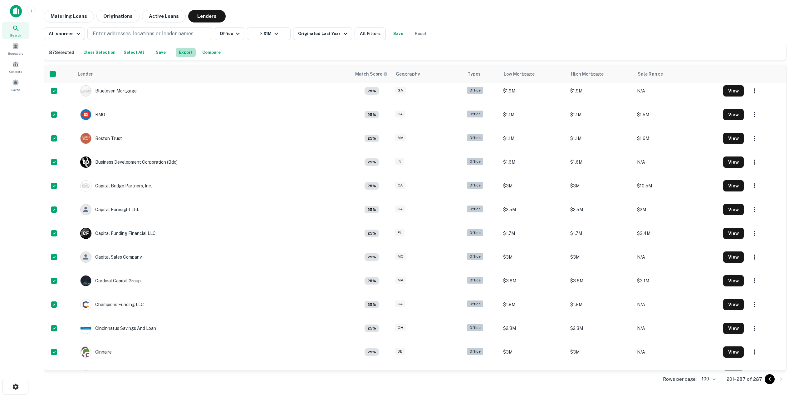
click at [180, 54] on button "Export" at bounding box center [186, 52] width 20 height 9
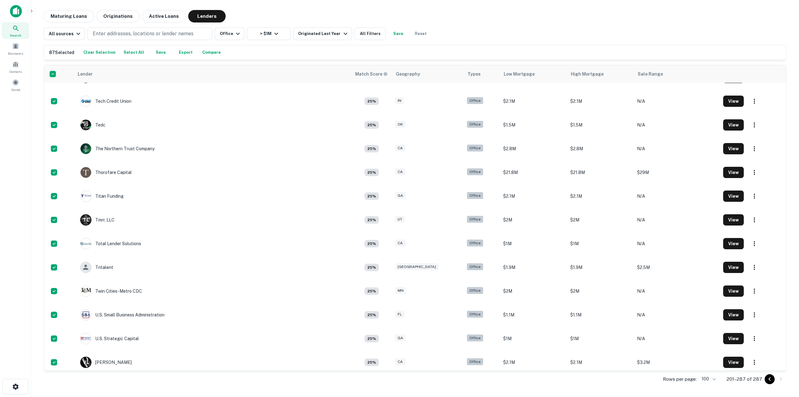
scroll to position [1777, 0]
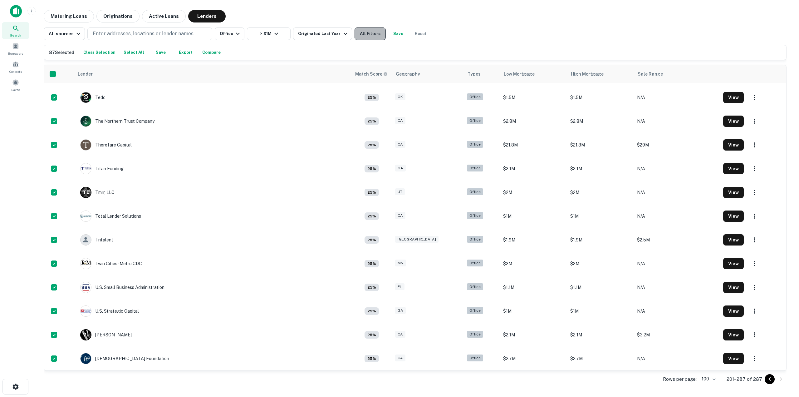
click at [370, 33] on button "All Filters" at bounding box center [370, 33] width 31 height 12
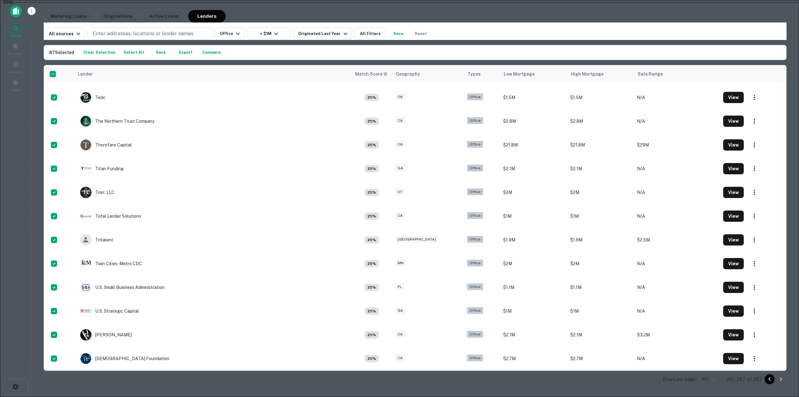
scroll to position [151, 0]
type input "*******"
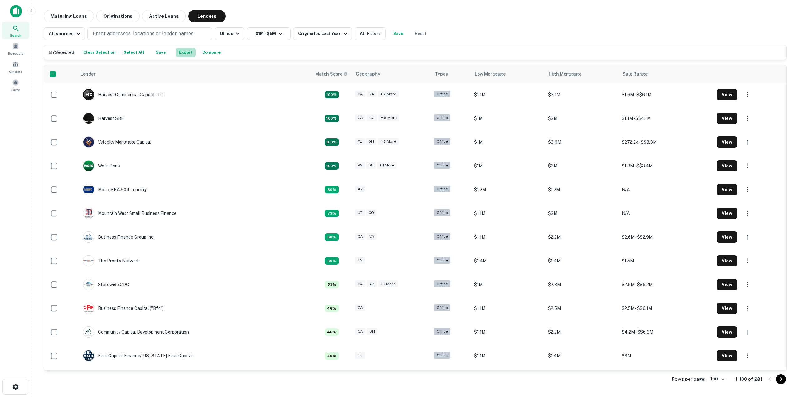
click at [178, 54] on button "Export" at bounding box center [186, 52] width 20 height 9
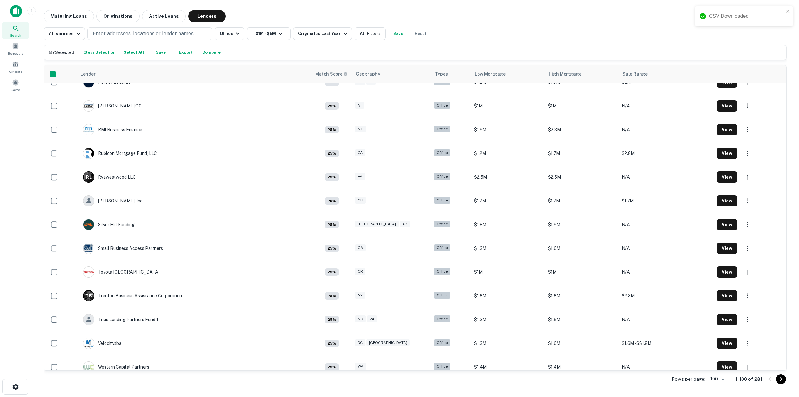
scroll to position [2085, 0]
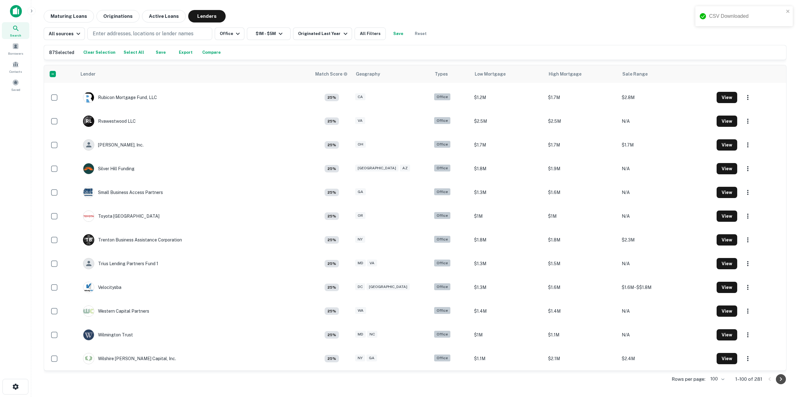
click at [780, 379] on icon "Go to next page" at bounding box center [780, 378] width 7 height 7
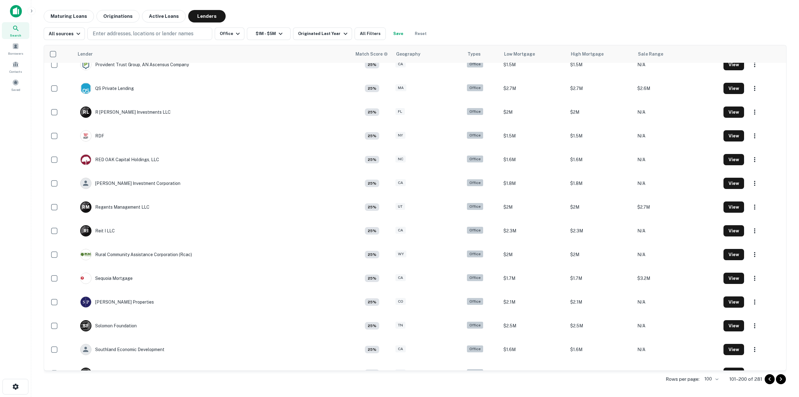
scroll to position [2065, 0]
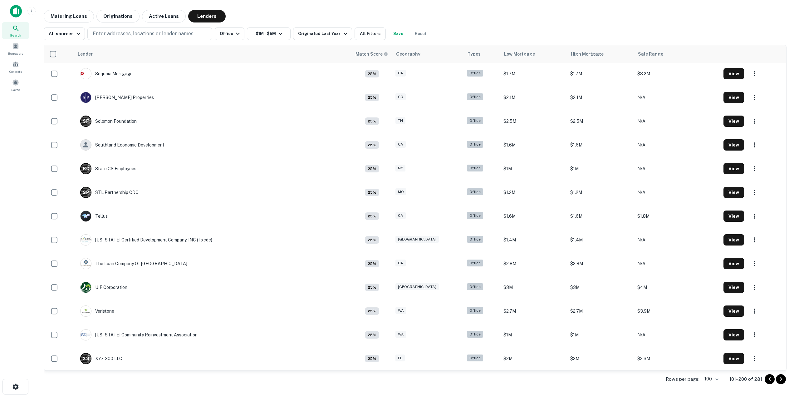
click at [782, 378] on icon "Go to next page" at bounding box center [780, 378] width 7 height 7
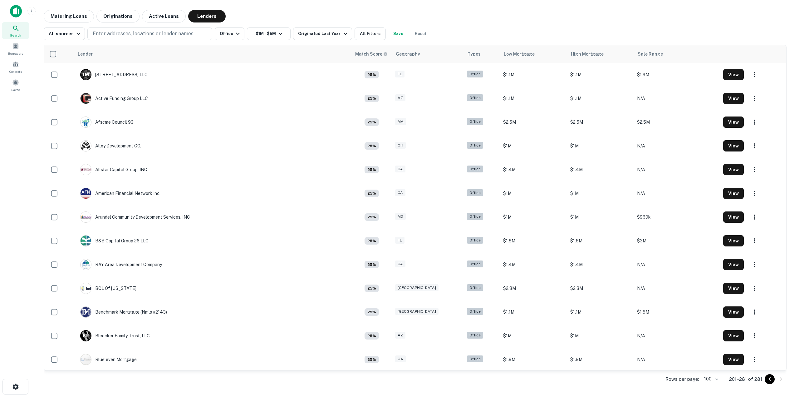
click at [487, 19] on div "Maturing Loans Originations Active Loans Lenders" at bounding box center [415, 16] width 743 height 12
click at [766, 380] on icon "Go to previous page" at bounding box center [769, 378] width 7 height 7
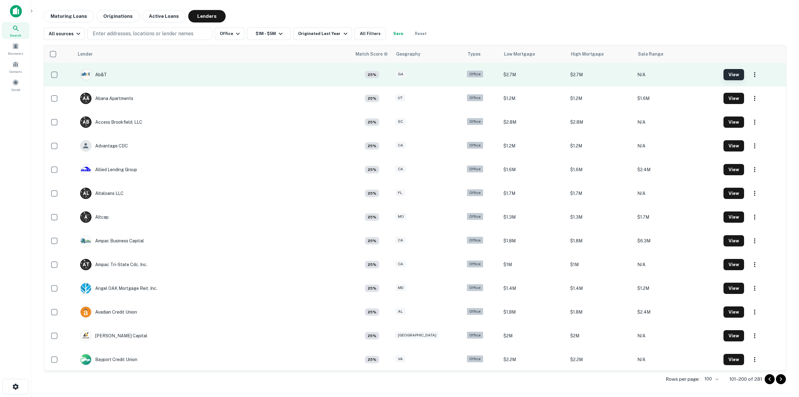
click at [724, 75] on button "View" at bounding box center [734, 74] width 21 height 11
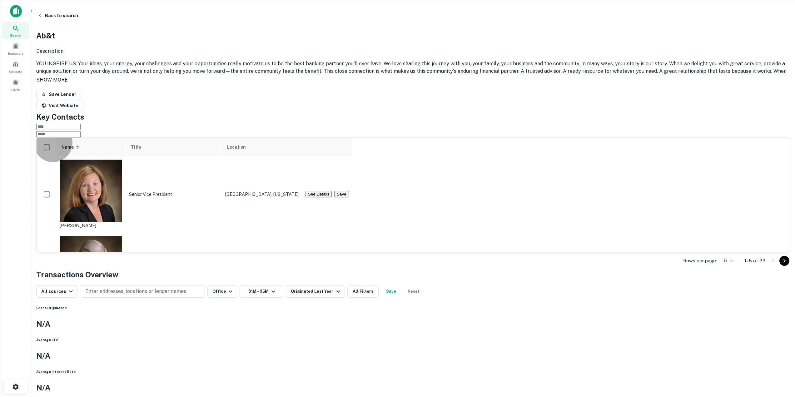
click at [332, 391] on button "See Details" at bounding box center [318, 394] width 26 height 7
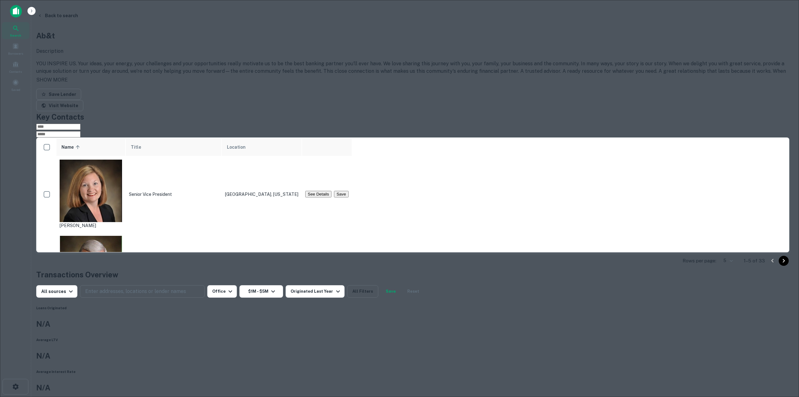
drag, startPoint x: 379, startPoint y: 193, endPoint x: 299, endPoint y: 193, distance: 80.5
copy p "kelly.kremer@abtgold.com"
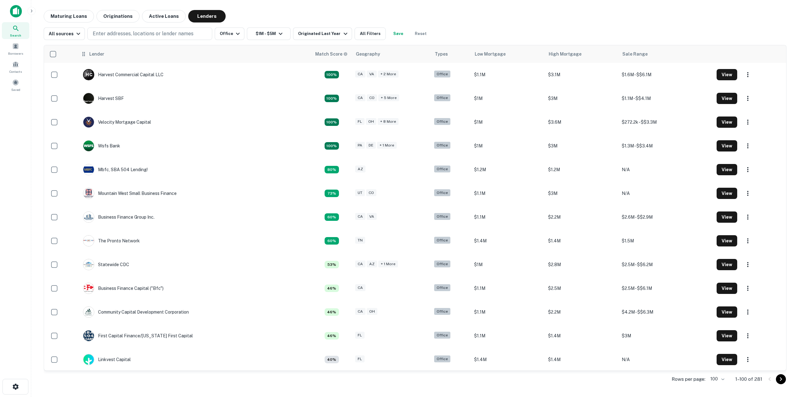
click at [79, 53] on th "Lender" at bounding box center [194, 53] width 234 height 17
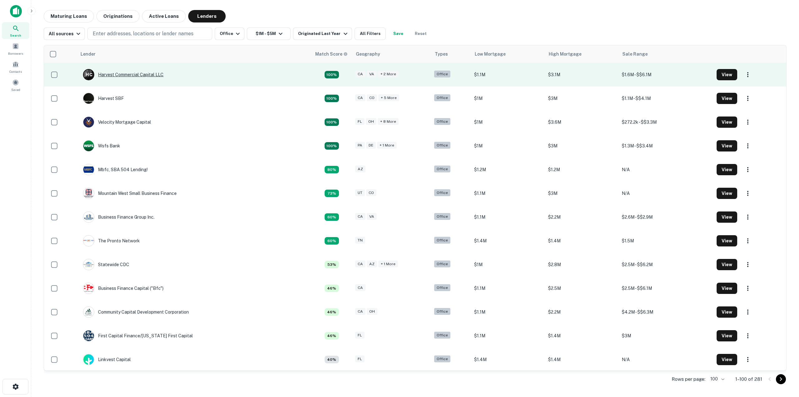
click at [143, 75] on div "H C Harvest Commercial Capital LLC" at bounding box center [123, 74] width 81 height 11
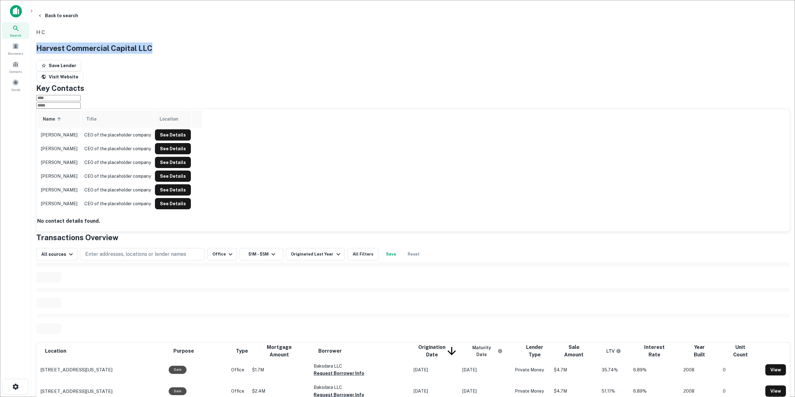
drag, startPoint x: 426, startPoint y: 65, endPoint x: 182, endPoint y: 57, distance: 243.6
click at [182, 54] on div "Harvest Commercial Capital LLC" at bounding box center [412, 47] width 753 height 11
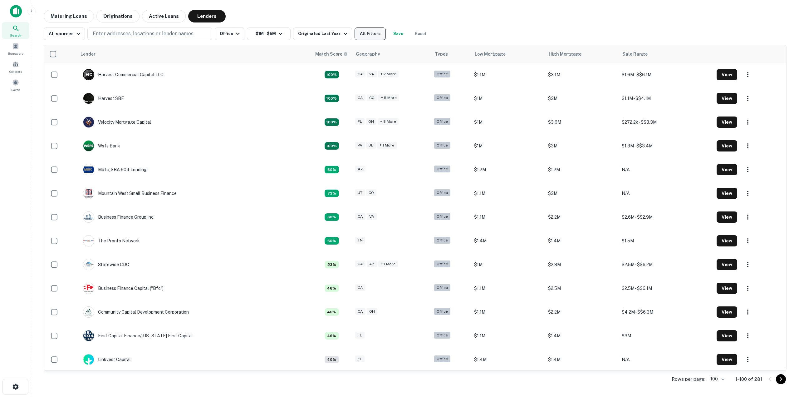
click at [368, 36] on button "All Filters" at bounding box center [370, 33] width 31 height 12
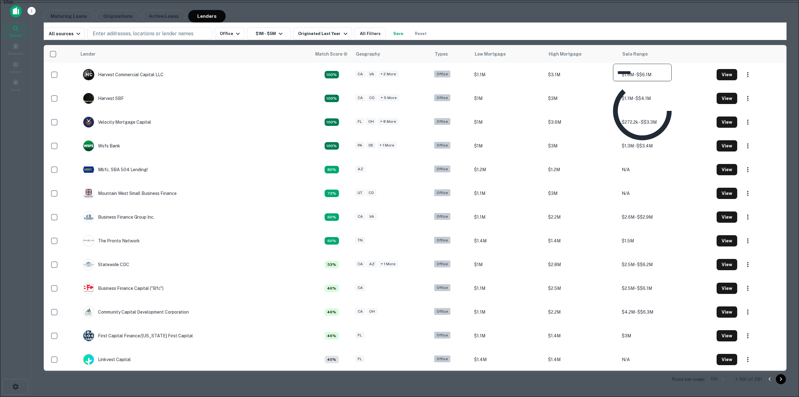
type input "********"
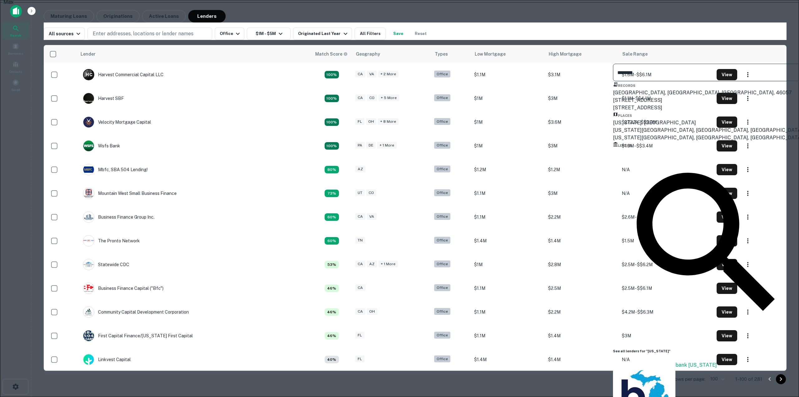
click at [646, 126] on div "[US_STATE], [GEOGRAPHIC_DATA]" at bounding box center [708, 122] width 190 height 7
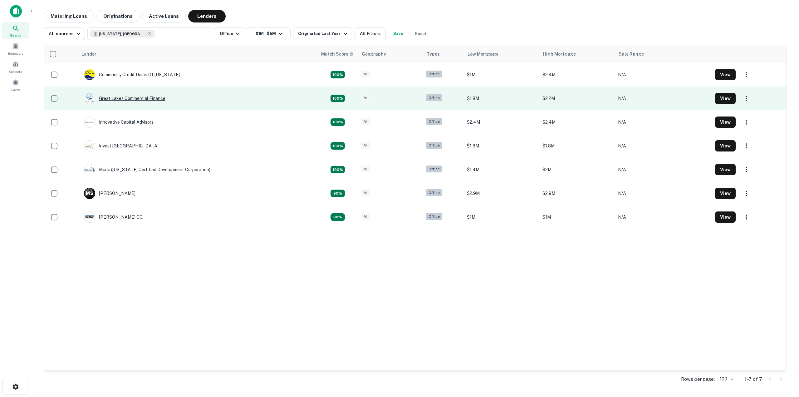
click at [136, 96] on div "Great Lakes Commercial Finance" at bounding box center [124, 98] width 81 height 11
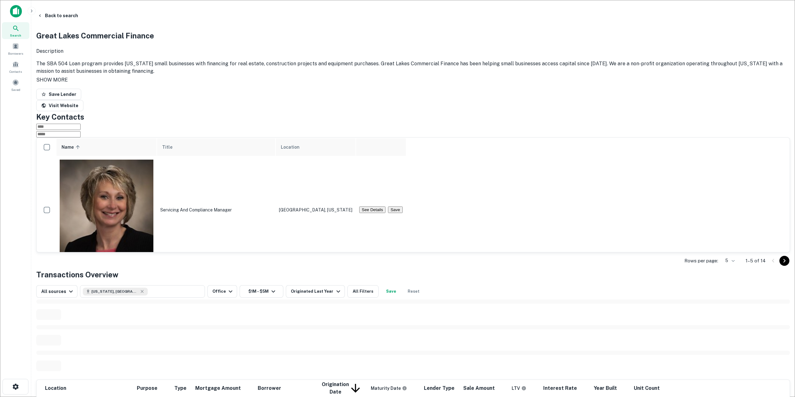
click at [385, 314] on button "See Details" at bounding box center [372, 317] width 26 height 7
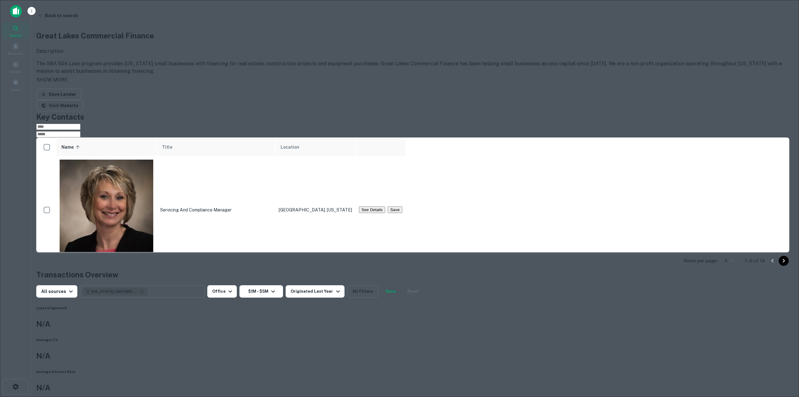
drag, startPoint x: 357, startPoint y: 194, endPoint x: 309, endPoint y: 192, distance: 48.4
copy p "shannon@glcf.org"
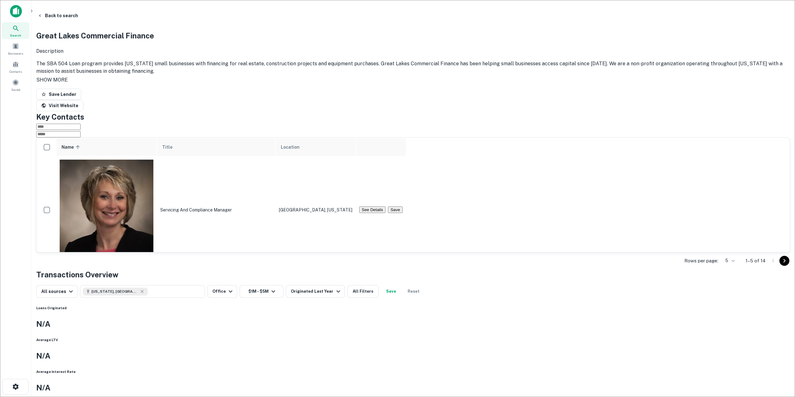
click at [385, 314] on button "See Details" at bounding box center [372, 317] width 26 height 7
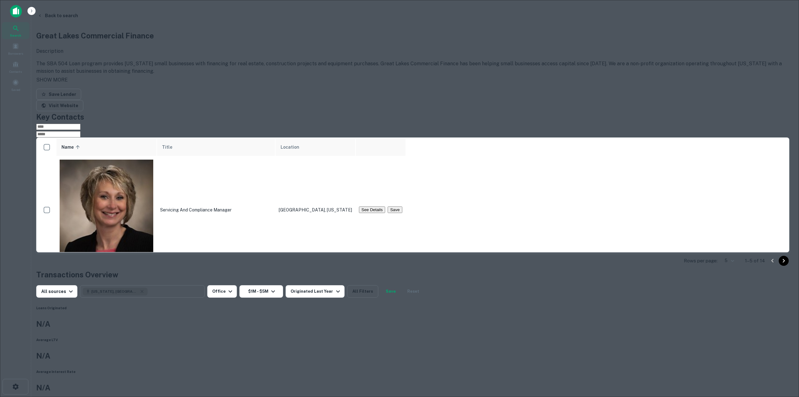
drag, startPoint x: 366, startPoint y: 194, endPoint x: 307, endPoint y: 192, distance: 59.1
copy p "shannon@glcf.org"
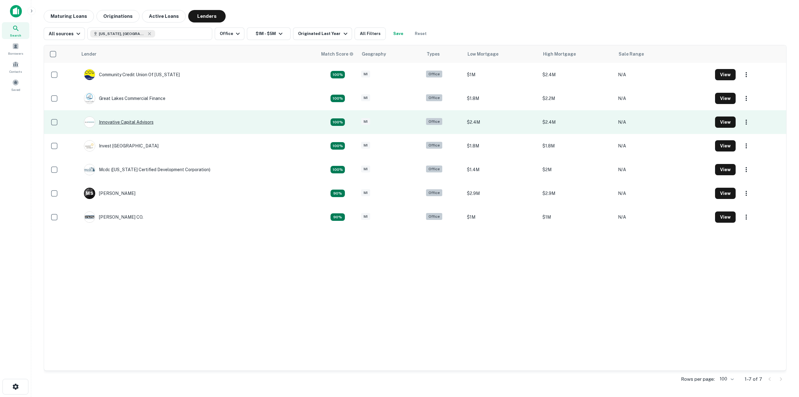
click at [130, 120] on div "Innovative Capital Advisors" at bounding box center [119, 121] width 70 height 11
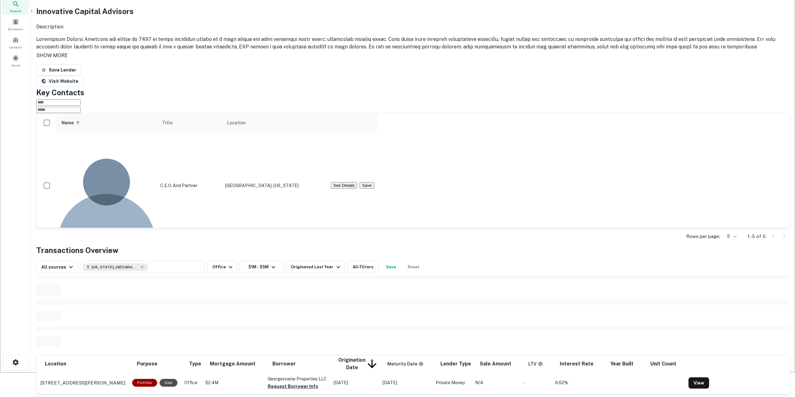
scroll to position [62, 0]
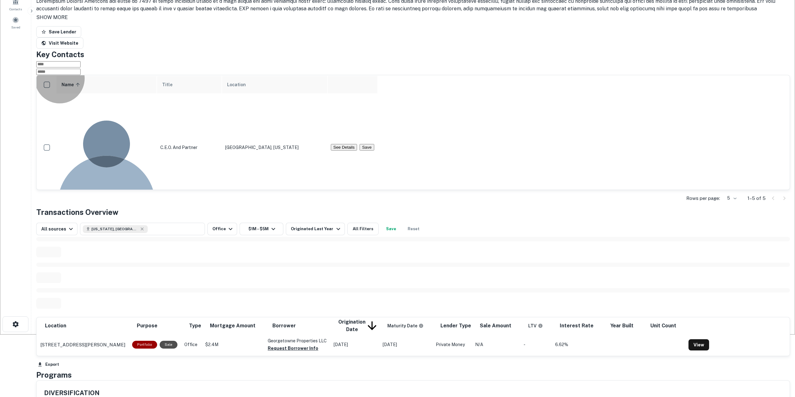
click at [357, 144] on button "See Details" at bounding box center [344, 147] width 26 height 7
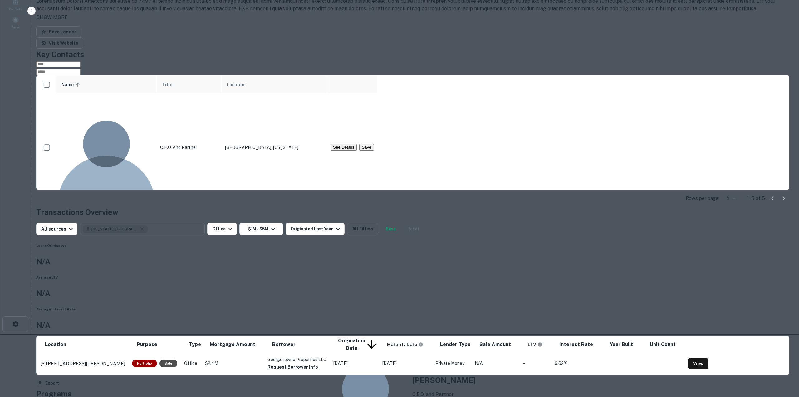
drag, startPoint x: 358, startPoint y: 192, endPoint x: 307, endPoint y: 191, distance: 50.6
copy p "peterm@icadv.com"
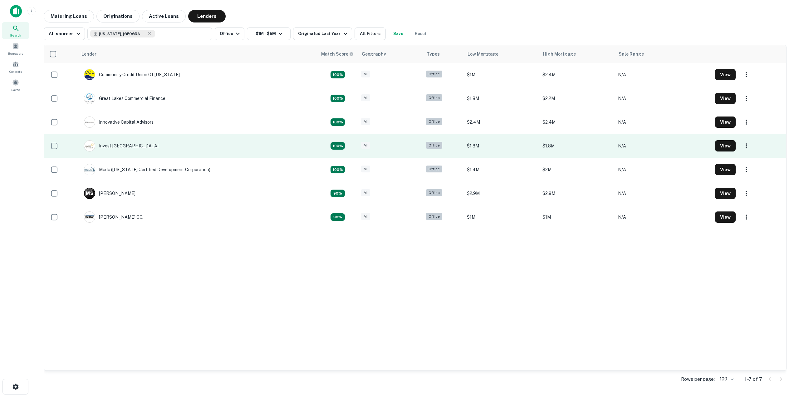
click at [108, 146] on div "Invest [GEOGRAPHIC_DATA]" at bounding box center [121, 145] width 75 height 11
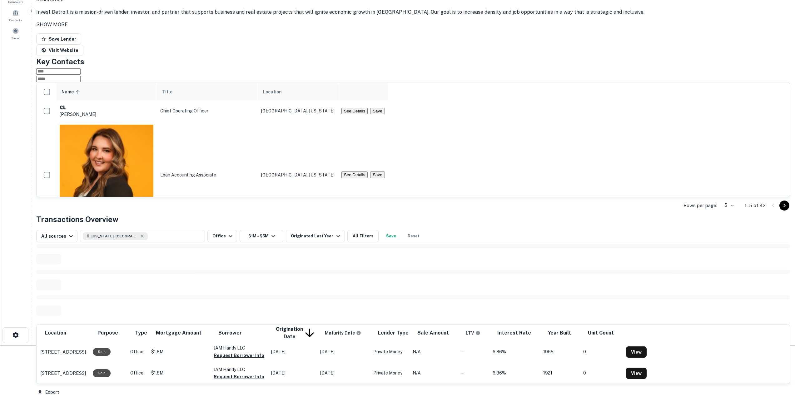
scroll to position [62, 0]
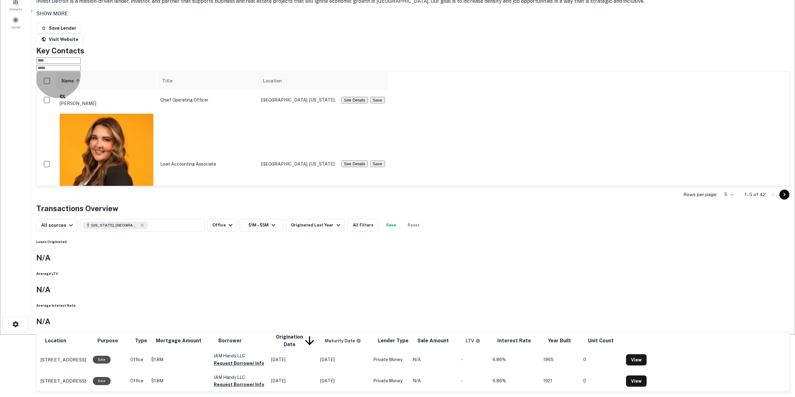
click at [367, 103] on button "See Details" at bounding box center [354, 100] width 26 height 7
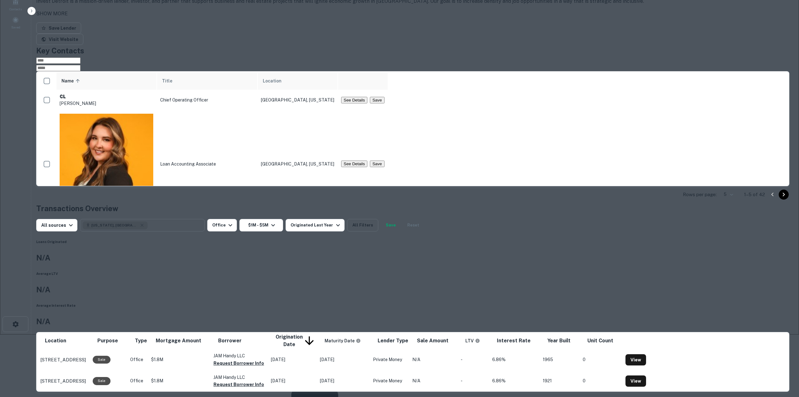
drag, startPoint x: 373, startPoint y: 193, endPoint x: 313, endPoint y: 192, distance: 60.6
copy p "carrie@investdetroit.com"
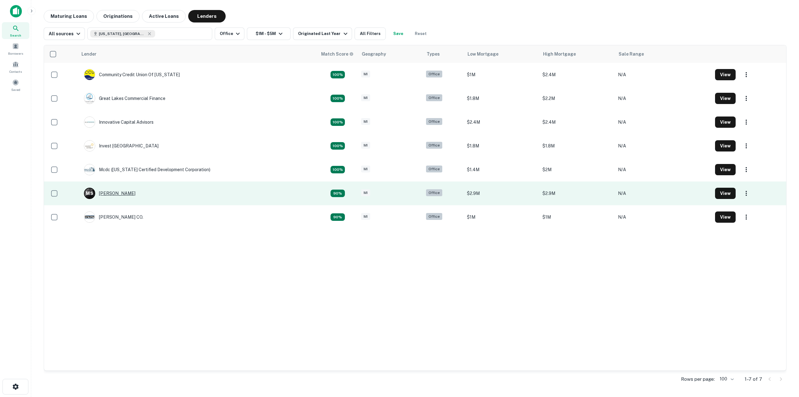
click at [124, 194] on div "M S Masakowski Stanley" at bounding box center [110, 193] width 52 height 11
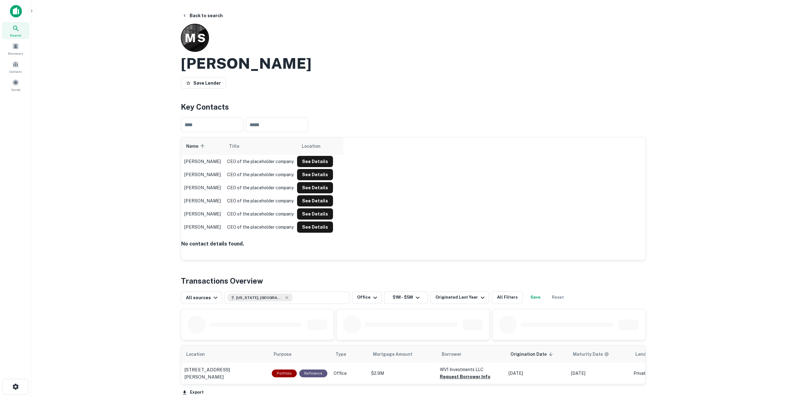
click at [382, 86] on div "Save Lender" at bounding box center [413, 84] width 465 height 14
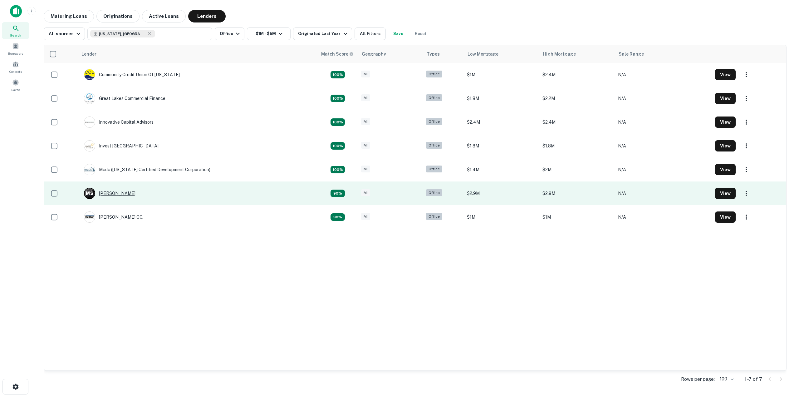
click at [122, 198] on div "M S Masakowski Stanley" at bounding box center [110, 193] width 52 height 11
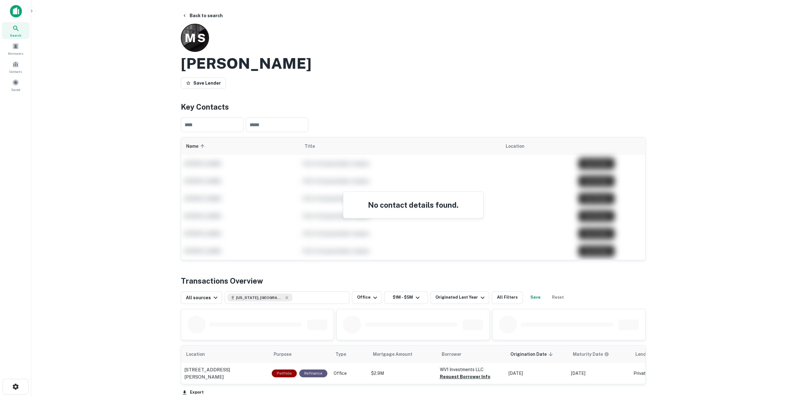
drag, startPoint x: 338, startPoint y: 66, endPoint x: 184, endPoint y: 69, distance: 154.3
click at [184, 69] on div "[PERSON_NAME]" at bounding box center [413, 63] width 465 height 18
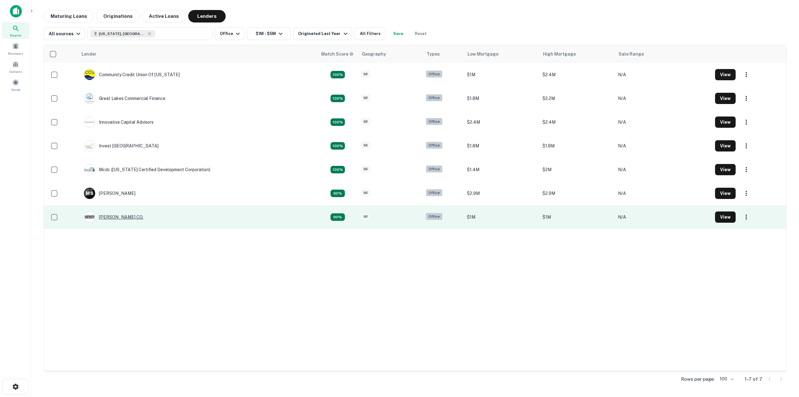
click at [117, 219] on div "[PERSON_NAME] CO." at bounding box center [113, 216] width 59 height 11
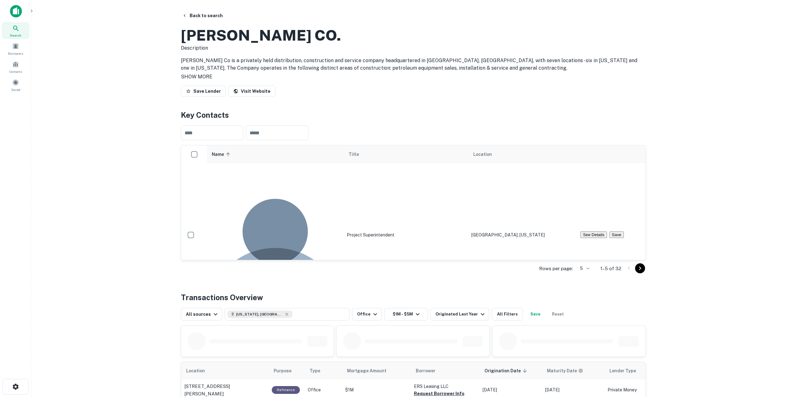
click at [381, 124] on div "Back to search R.w. Mercer CO. Description R.W. Mercer Co is a privately held d…" at bounding box center [413, 242] width 480 height 464
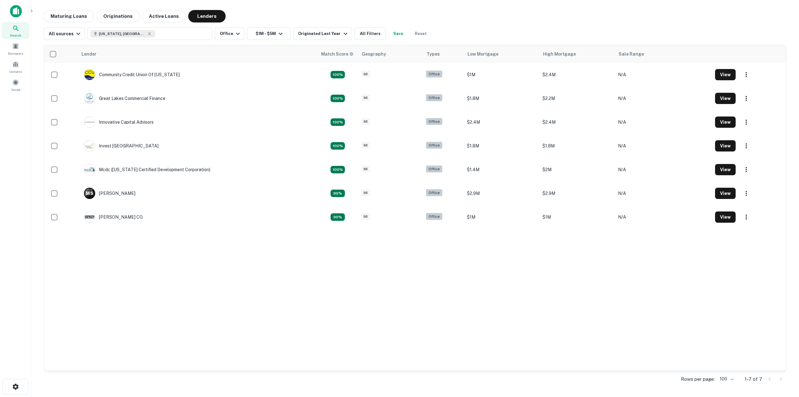
click at [343, 349] on div "Lender Match Score Geography Types Low Mortgage High Mortgage Sale Range Commun…" at bounding box center [415, 207] width 742 height 325
click at [322, 32] on div "Originated Last Year" at bounding box center [323, 33] width 51 height 7
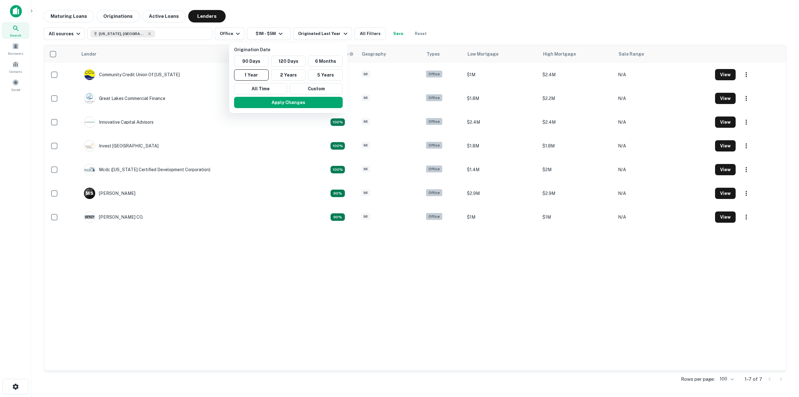
click at [213, 283] on div at bounding box center [399, 198] width 799 height 397
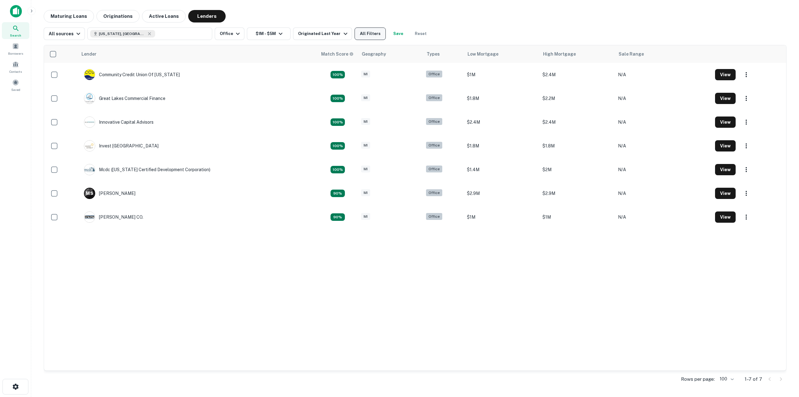
click at [370, 33] on button "All Filters" at bounding box center [370, 33] width 31 height 12
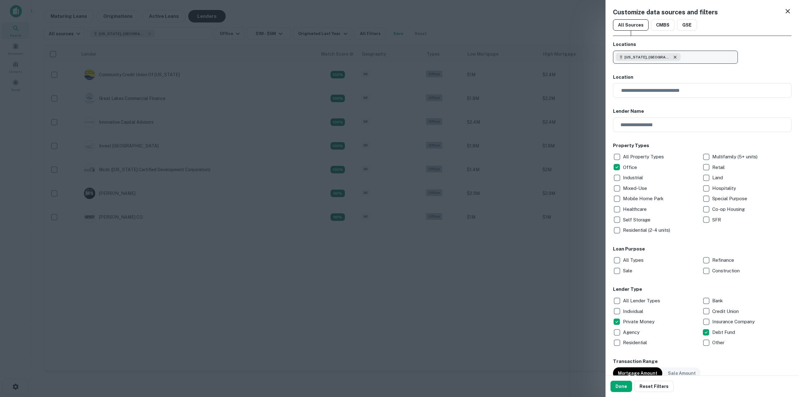
click at [674, 57] on icon "button" at bounding box center [675, 57] width 3 height 3
click at [639, 94] on input "text" at bounding box center [705, 90] width 174 height 15
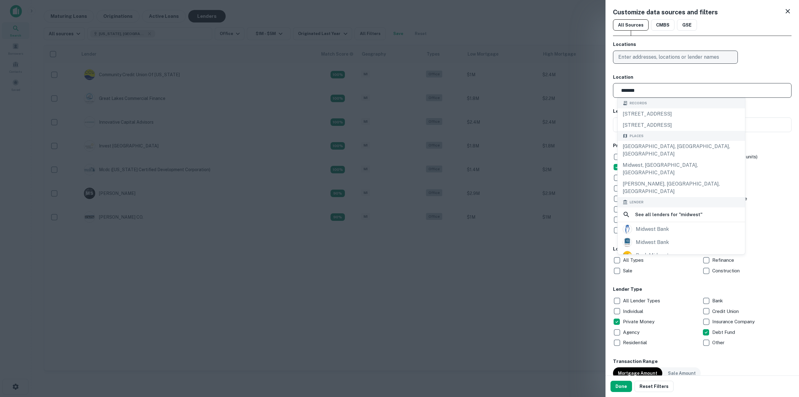
type input "*******"
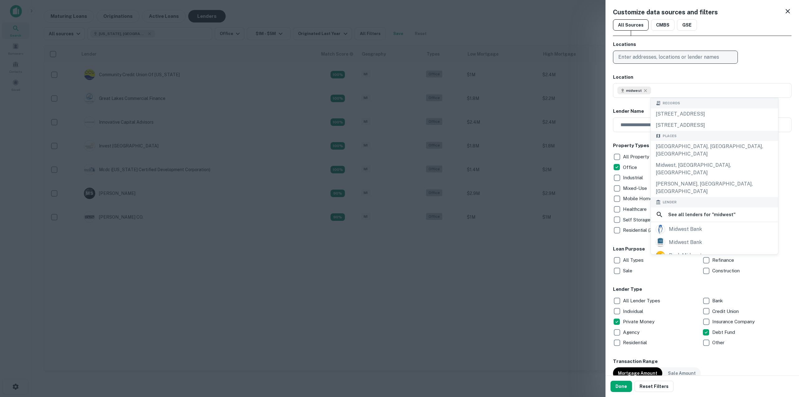
click at [667, 77] on h6 "Location" at bounding box center [702, 77] width 179 height 7
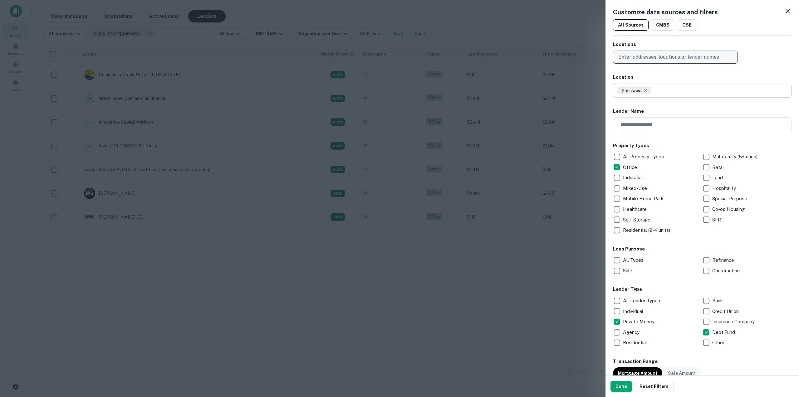
click at [642, 91] on div "midwest" at bounding box center [635, 89] width 34 height 7
click at [645, 90] on icon at bounding box center [645, 90] width 5 height 5
click at [645, 56] on p "Enter addresses, locations or lender names" at bounding box center [668, 56] width 101 height 7
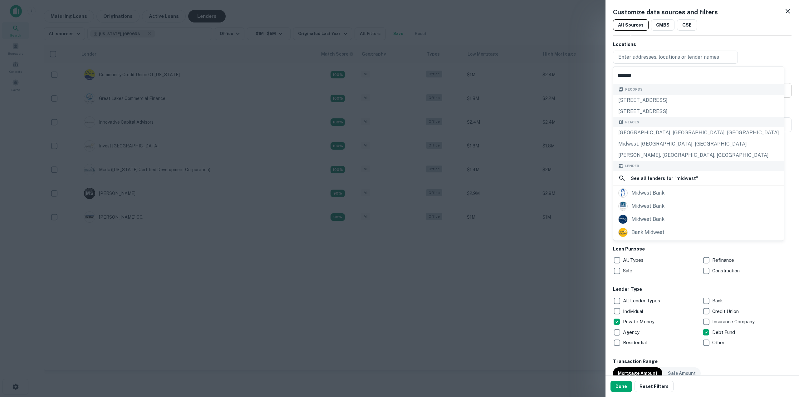
type input "*******"
click at [762, 74] on h6 "Location" at bounding box center [702, 77] width 179 height 7
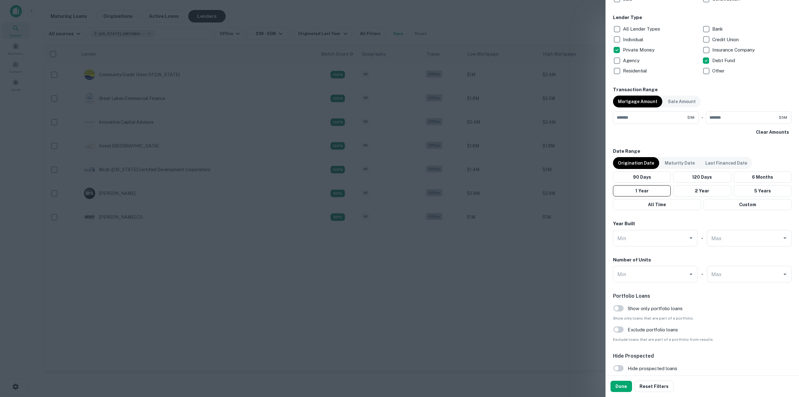
scroll to position [307, 0]
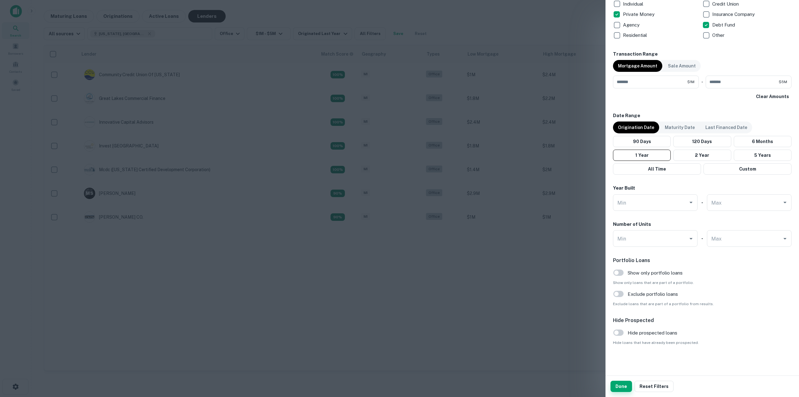
click at [620, 386] on button "Done" at bounding box center [622, 386] width 22 height 11
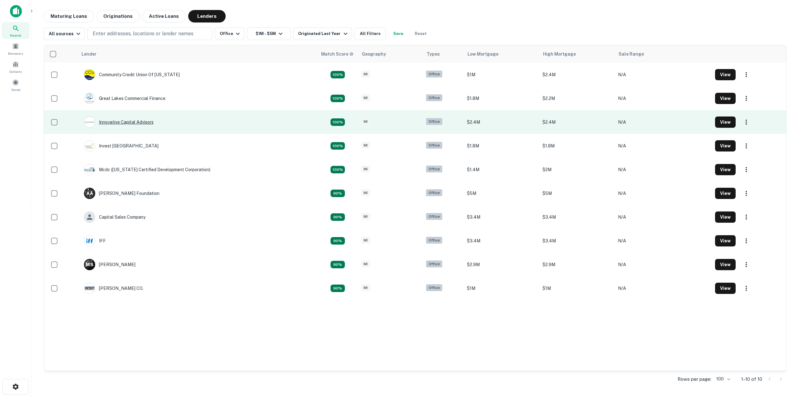
click at [124, 126] on div "Innovative Capital Advisors" at bounding box center [119, 121] width 70 height 11
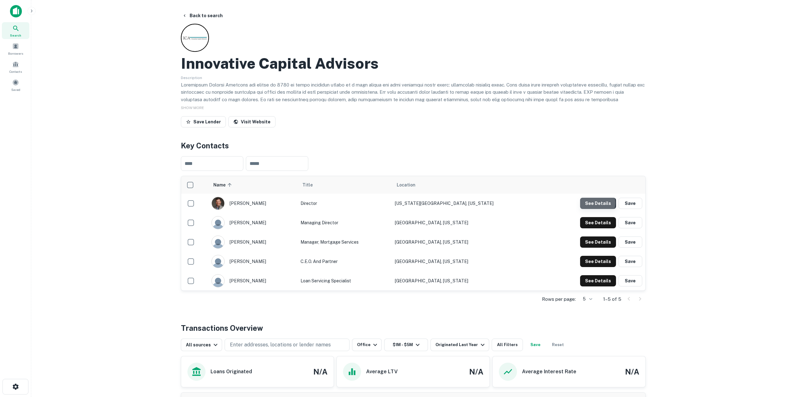
click at [593, 203] on button "See Details" at bounding box center [598, 203] width 36 height 11
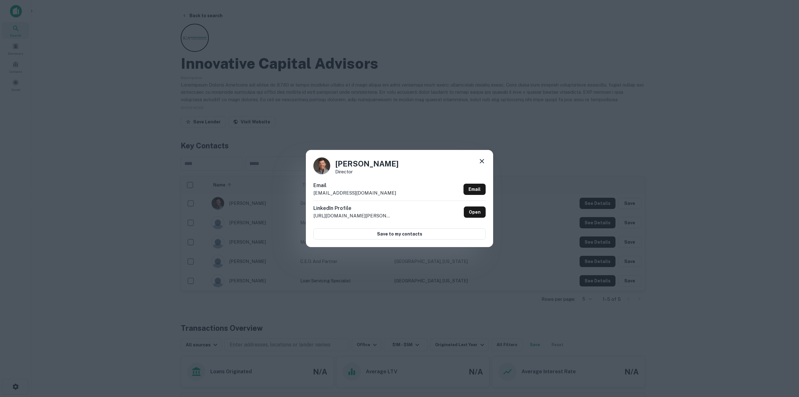
click at [325, 112] on div "[PERSON_NAME] Director Email [EMAIL_ADDRESS][DOMAIN_NAME] Email LinkedIn Profil…" at bounding box center [399, 198] width 799 height 397
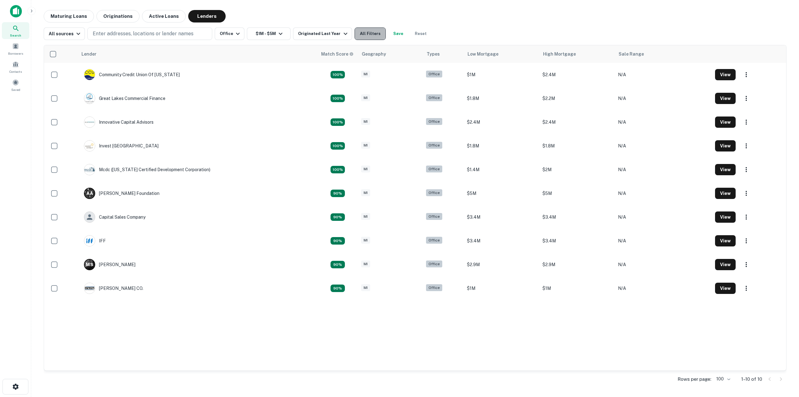
click at [371, 36] on button "All Filters" at bounding box center [370, 33] width 31 height 12
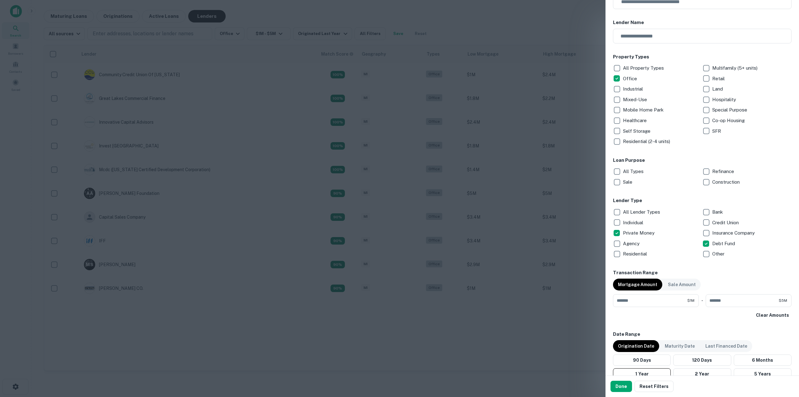
scroll to position [187, 0]
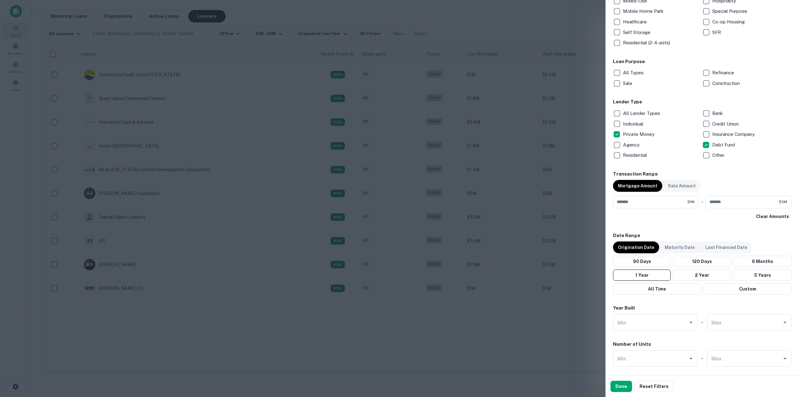
click at [688, 226] on div "Locations Enter addresses, locations or lender names Location ​ Lender Name ​ P…" at bounding box center [702, 160] width 179 height 612
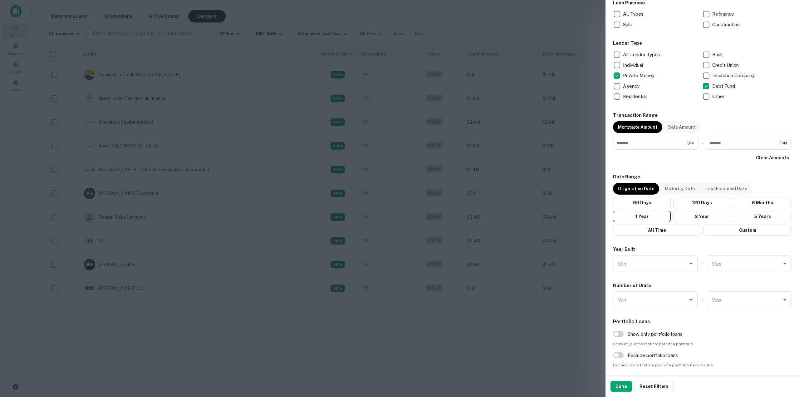
scroll to position [245, 0]
drag, startPoint x: 693, startPoint y: 146, endPoint x: 616, endPoint y: 144, distance: 77.8
click at [616, 144] on div "******* $1M ​" at bounding box center [656, 144] width 86 height 12
type input "******"
click at [703, 111] on div "Locations Enter addresses, locations or lender names Location ​ Lender Name ​ P…" at bounding box center [702, 102] width 179 height 612
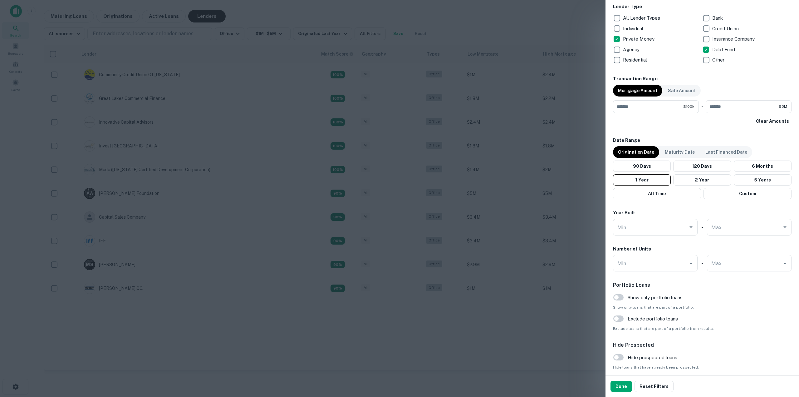
scroll to position [307, 0]
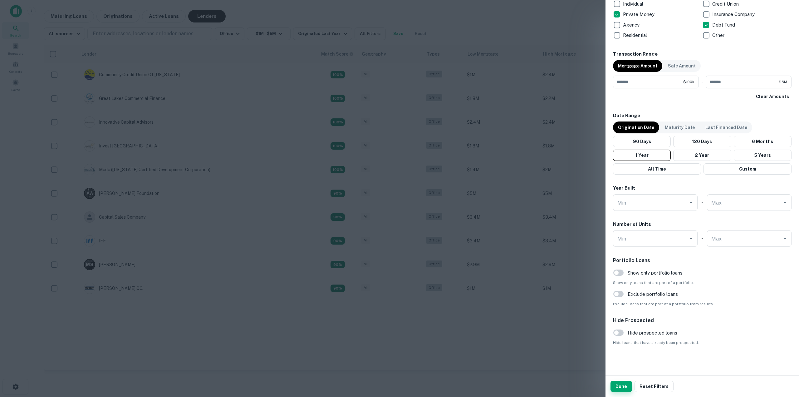
click at [624, 389] on button "Done" at bounding box center [622, 386] width 22 height 11
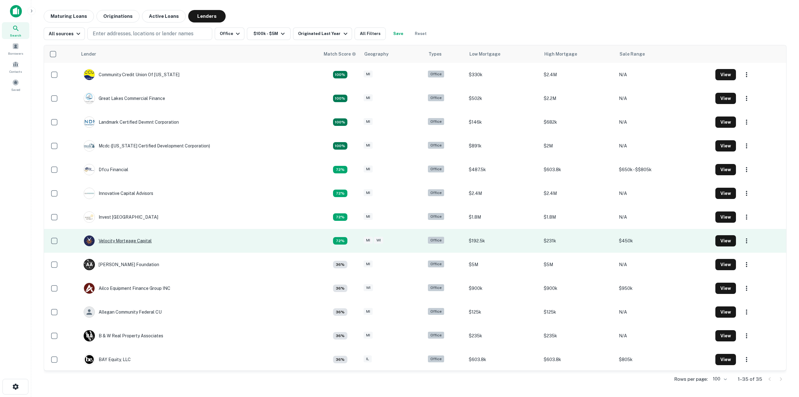
click at [122, 242] on div "Velocity Mortgage Capital" at bounding box center [118, 240] width 68 height 11
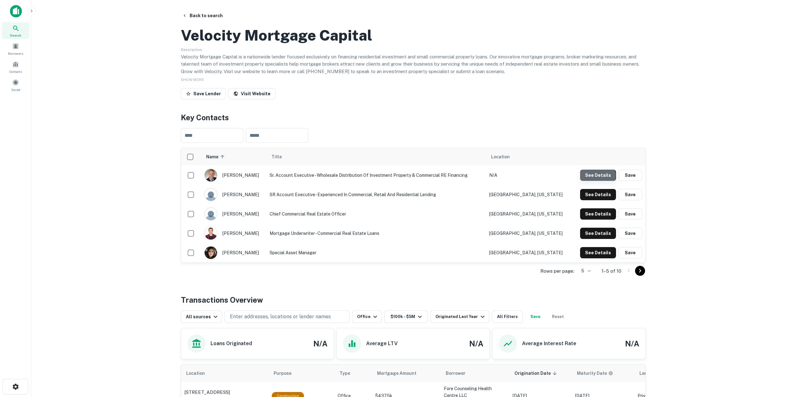
click at [598, 181] on button "See Details" at bounding box center [598, 175] width 36 height 11
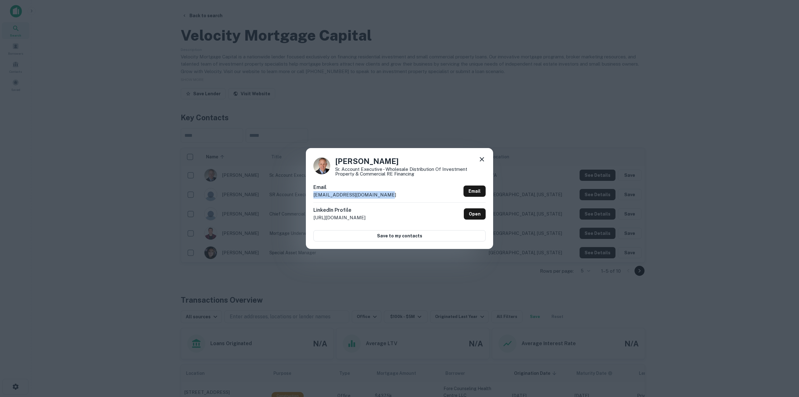
drag, startPoint x: 387, startPoint y: 197, endPoint x: 310, endPoint y: 198, distance: 77.4
click at [310, 198] on div "[PERSON_NAME] Account Executive - Wholesale Distribution of Investment Property…" at bounding box center [399, 198] width 187 height 101
copy p "[EMAIL_ADDRESS][DOMAIN_NAME]"
click at [350, 124] on div "[PERSON_NAME] Account Executive - Wholesale Distribution of Investment Property…" at bounding box center [399, 198] width 799 height 397
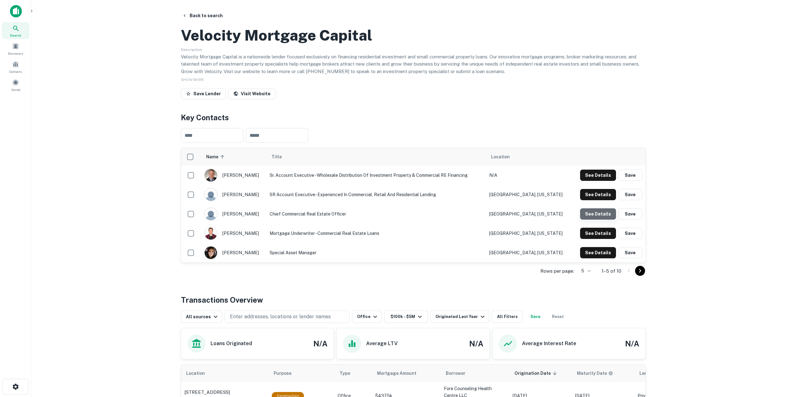
click at [602, 219] on button "See Details" at bounding box center [598, 213] width 36 height 11
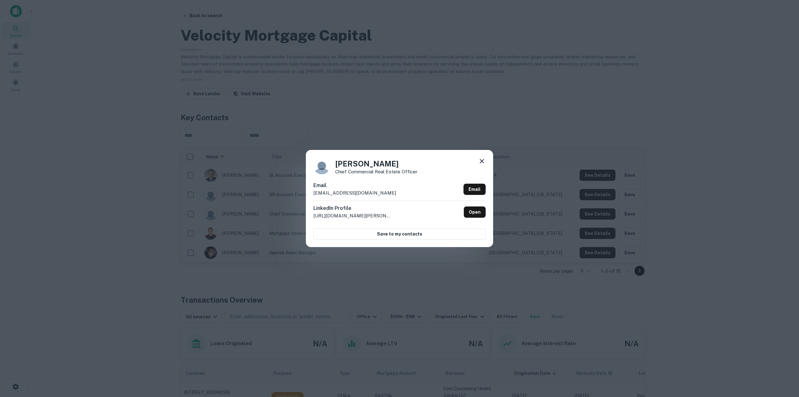
drag, startPoint x: 394, startPoint y: 192, endPoint x: 314, endPoint y: 190, distance: 80.0
click at [314, 190] on div "Email [EMAIL_ADDRESS][DOMAIN_NAME] Email" at bounding box center [399, 191] width 172 height 19
copy p "[EMAIL_ADDRESS][DOMAIN_NAME]"
click at [440, 64] on div "[PERSON_NAME] Chief Commercial Real Estate Officer Email [EMAIL_ADDRESS][DOMAIN…" at bounding box center [399, 198] width 799 height 397
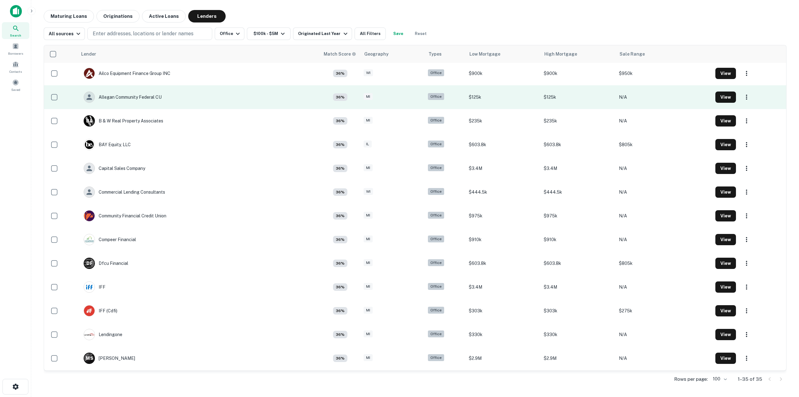
scroll to position [219, 0]
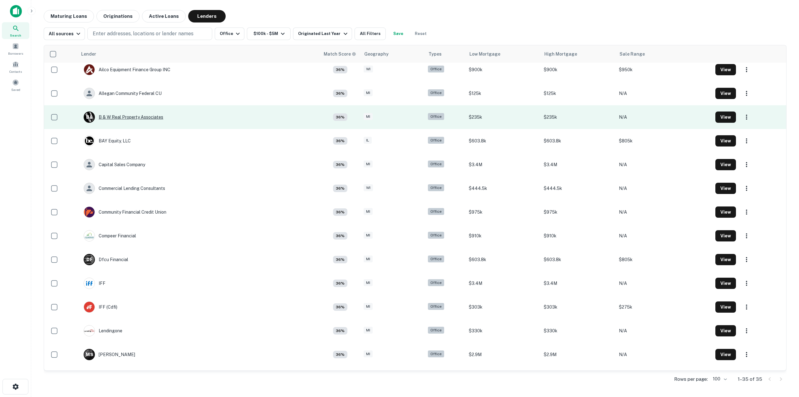
click at [153, 120] on div "B & B & W Real Property Associates" at bounding box center [124, 116] width 80 height 11
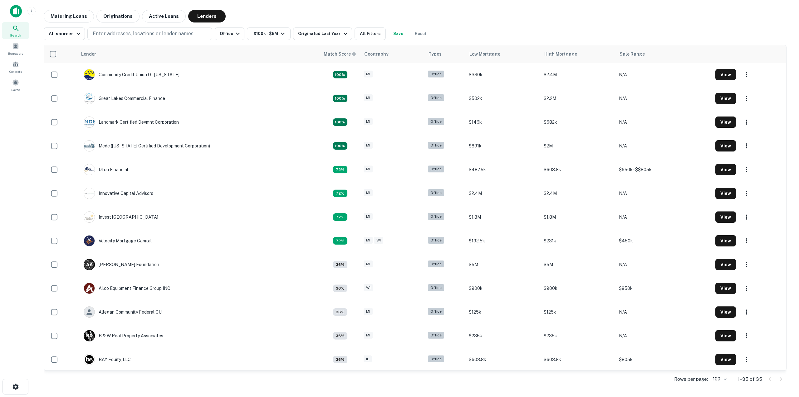
scroll to position [219, 0]
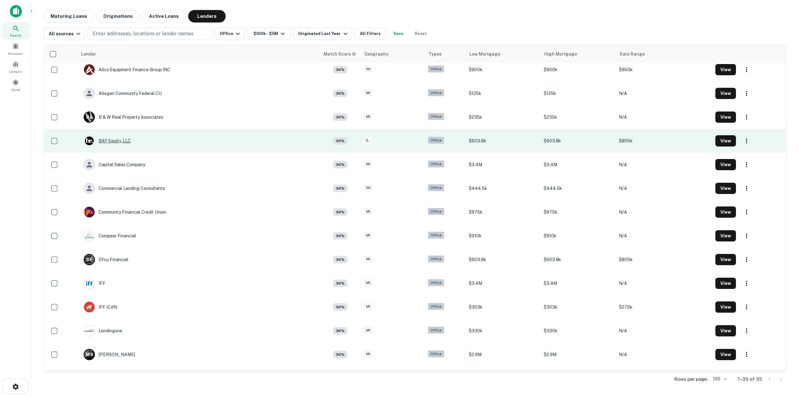
click at [110, 137] on div "BAY Equity, LLC" at bounding box center [107, 140] width 47 height 11
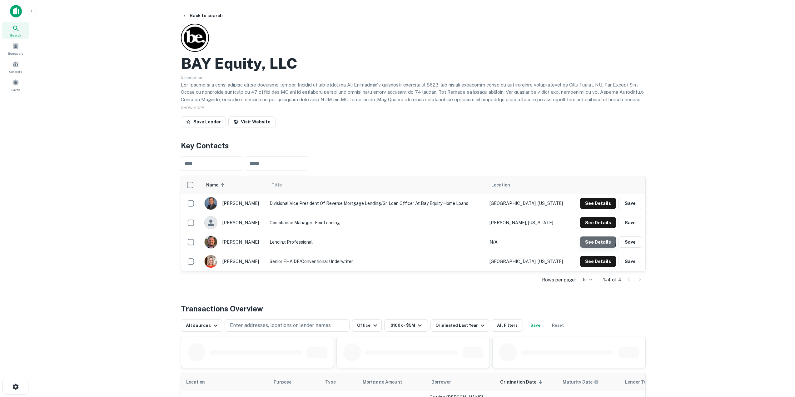
click at [595, 241] on button "See Details" at bounding box center [598, 241] width 36 height 11
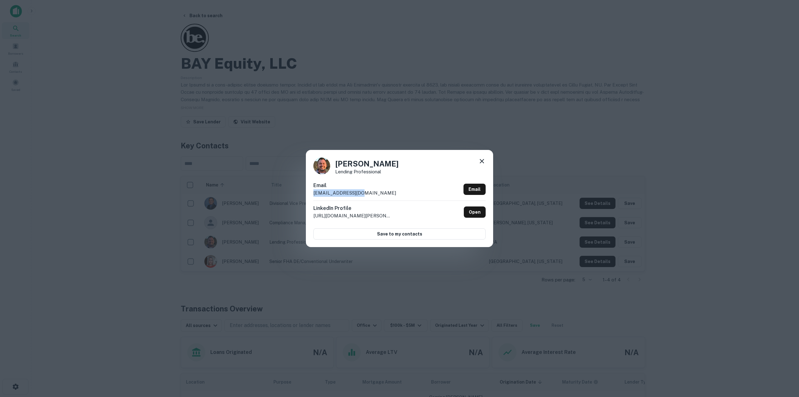
drag, startPoint x: 367, startPoint y: 191, endPoint x: 313, endPoint y: 195, distance: 54.1
click at [313, 195] on div "[PERSON_NAME] Lending Professional Email [EMAIL_ADDRESS][DOMAIN_NAME] Email Lin…" at bounding box center [399, 198] width 187 height 97
copy p "[EMAIL_ADDRESS][DOMAIN_NAME]"
click at [370, 53] on div "[PERSON_NAME] Lending Professional Email [EMAIL_ADDRESS][DOMAIN_NAME] Email Lin…" at bounding box center [399, 198] width 799 height 397
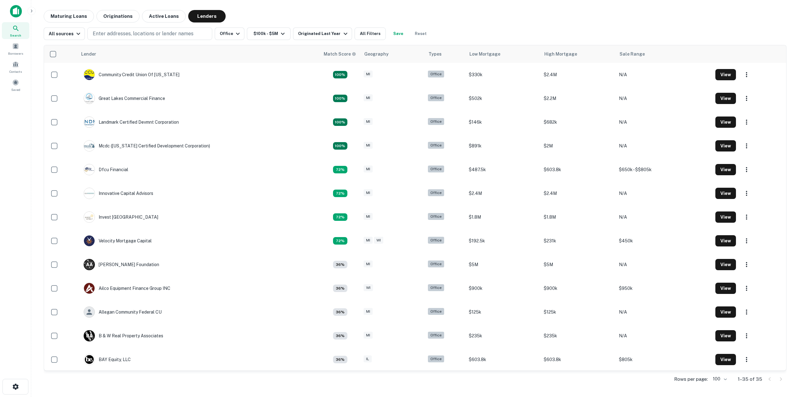
scroll to position [219, 0]
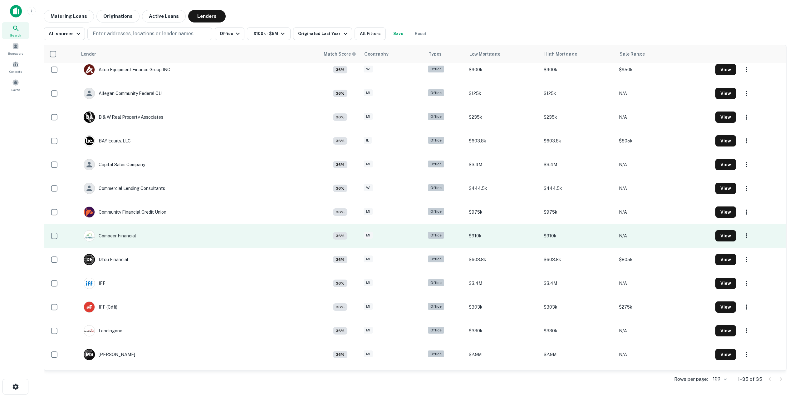
click at [117, 232] on div "Compeer Financial" at bounding box center [110, 235] width 52 height 11
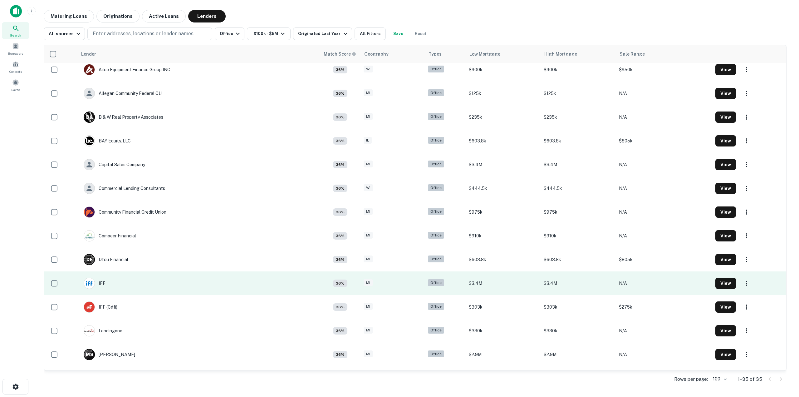
scroll to position [281, 0]
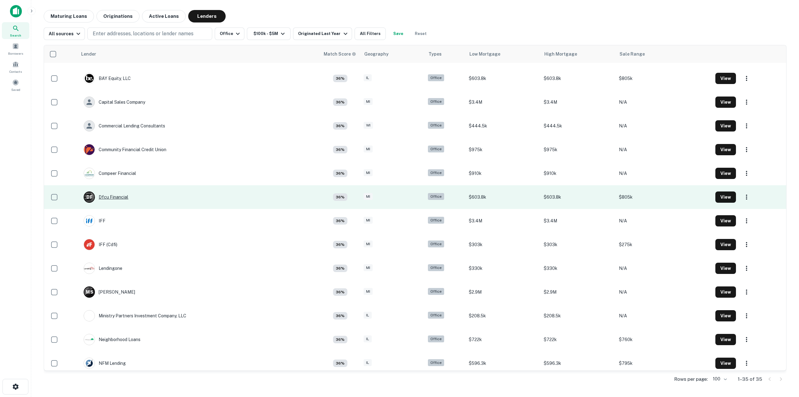
click at [107, 197] on div "D F Dfcu Financial" at bounding box center [106, 196] width 45 height 11
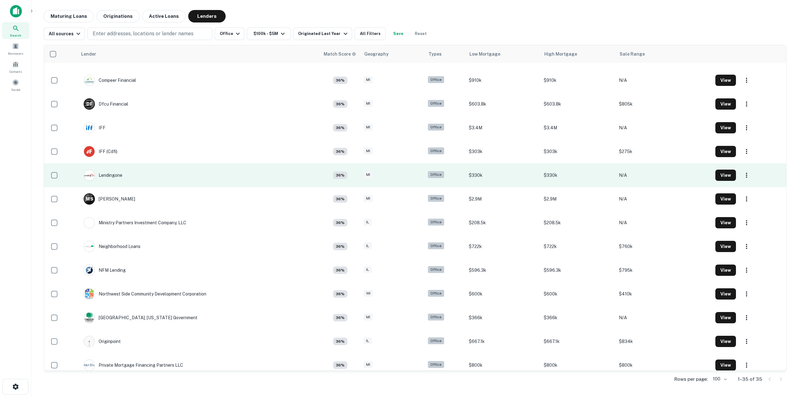
scroll to position [375, 0]
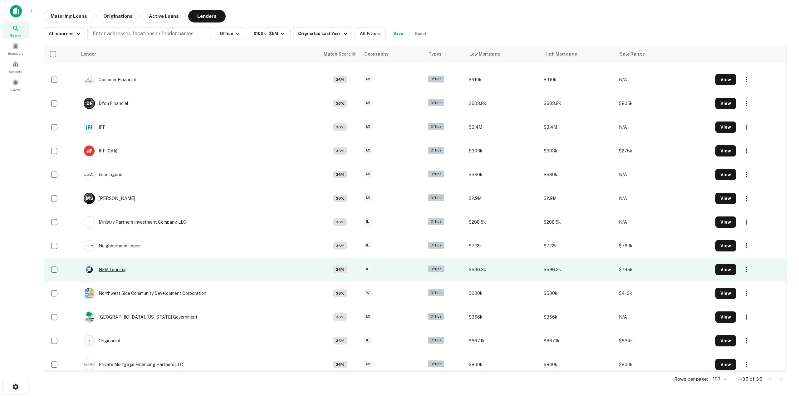
click at [114, 266] on div "NFM Lending" at bounding box center [105, 269] width 42 height 11
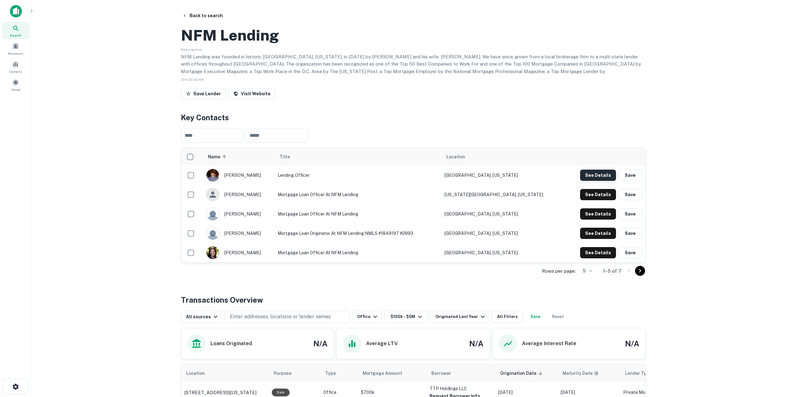
click at [584, 181] on button "See Details" at bounding box center [598, 175] width 36 height 11
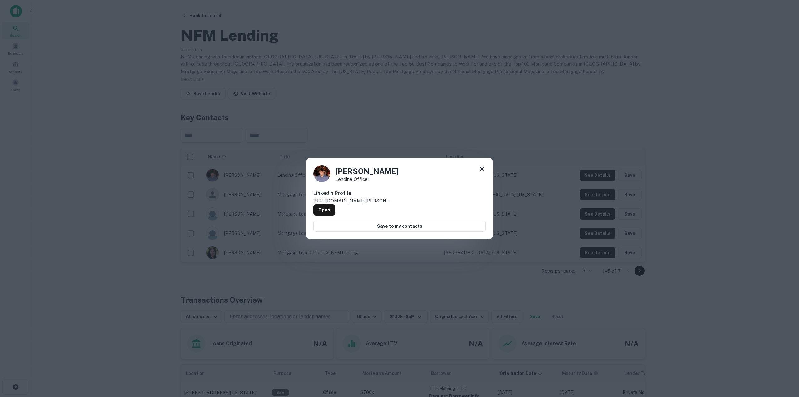
click at [345, 134] on div "[PERSON_NAME] Lending Officer LinkedIn Profile [URL][DOMAIN_NAME][PERSON_NAME] …" at bounding box center [399, 198] width 799 height 397
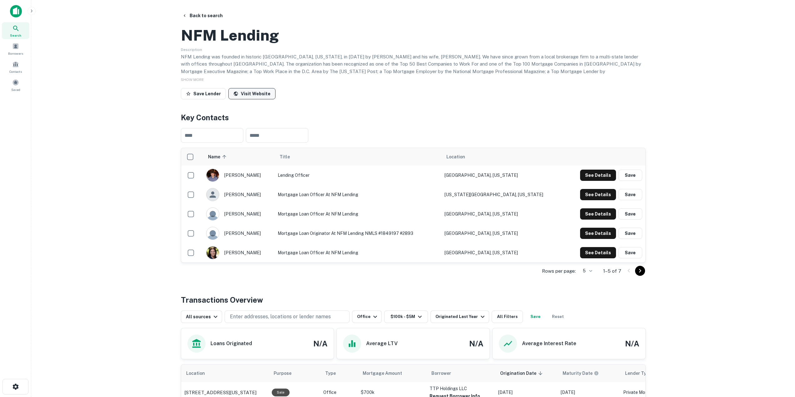
click at [251, 99] on link "Visit Website" at bounding box center [251, 93] width 47 height 11
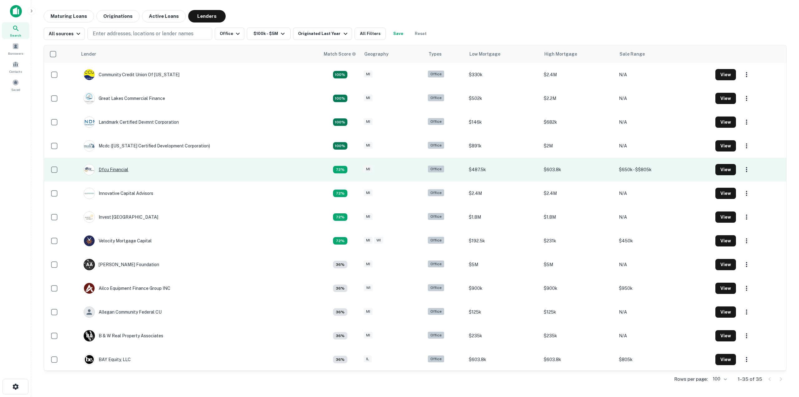
click at [116, 166] on div "Dfcu Financial" at bounding box center [106, 169] width 45 height 11
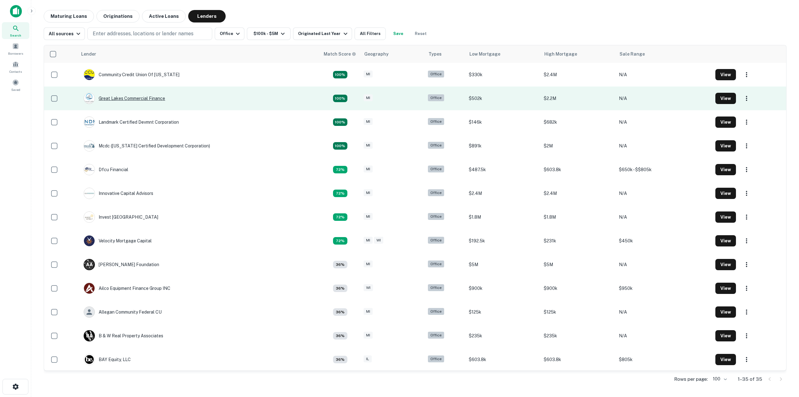
click at [149, 100] on div "Great Lakes Commercial Finance" at bounding box center [124, 98] width 81 height 11
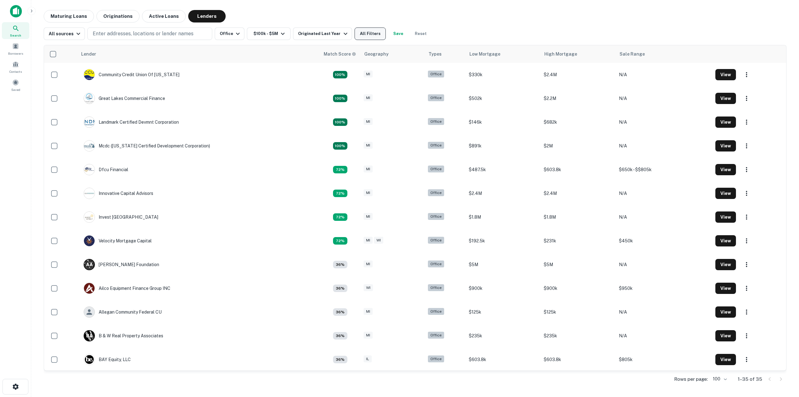
click at [366, 36] on button "All Filters" at bounding box center [370, 33] width 31 height 12
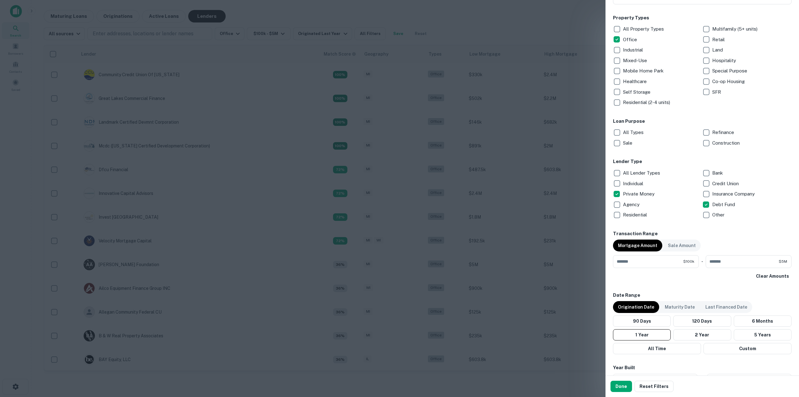
scroll to position [156, 0]
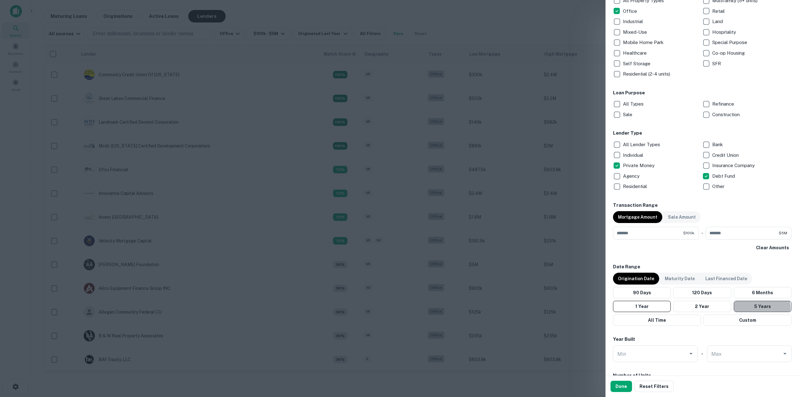
click at [751, 308] on button "5 Years" at bounding box center [763, 306] width 58 height 11
click at [662, 321] on button "All Time" at bounding box center [657, 319] width 88 height 11
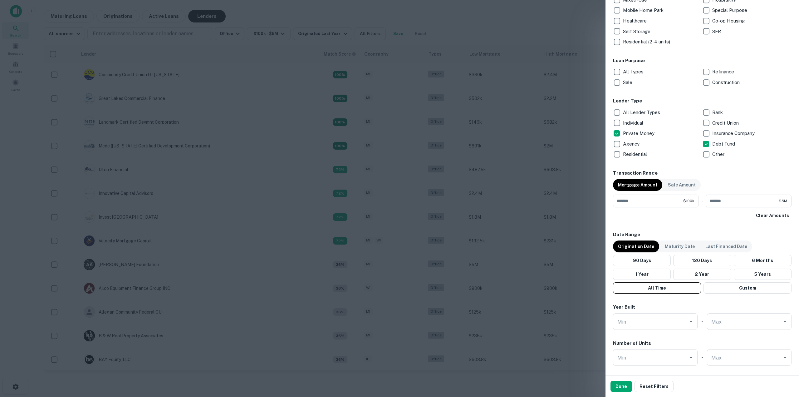
scroll to position [307, 0]
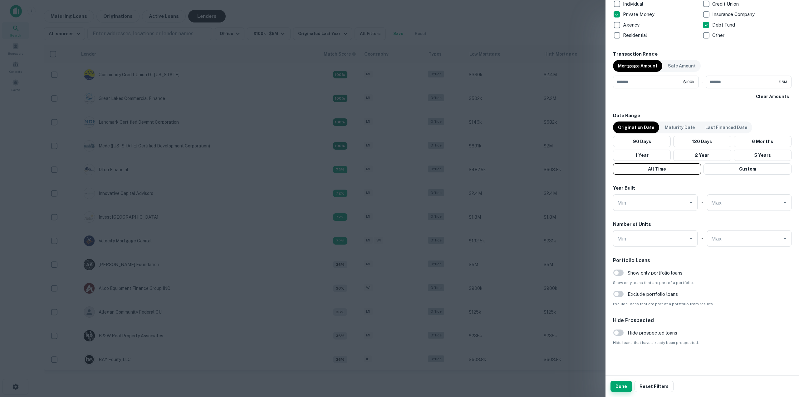
click at [621, 389] on button "Done" at bounding box center [622, 386] width 22 height 11
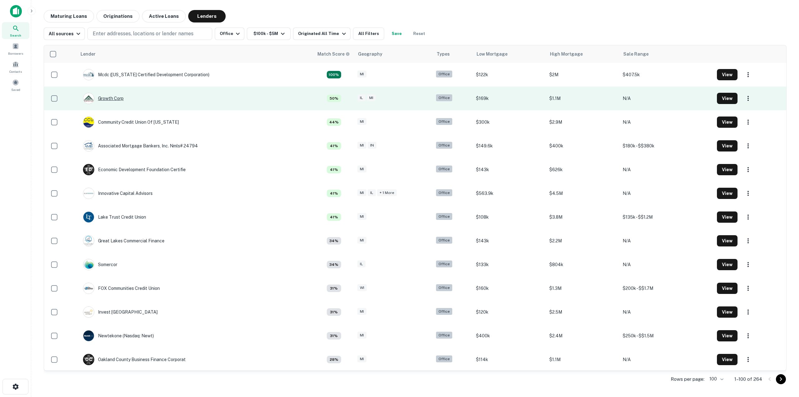
click at [115, 97] on div "Growth Corp" at bounding box center [103, 98] width 41 height 11
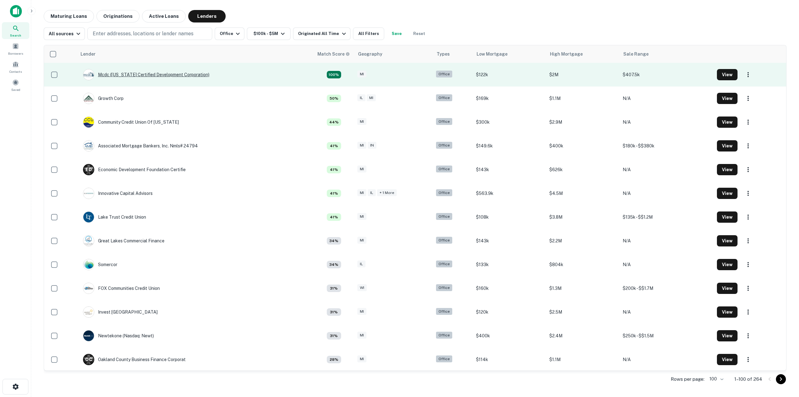
click at [108, 77] on div "Mcdc ([US_STATE] Certified Development Corporation)" at bounding box center [146, 74] width 126 height 11
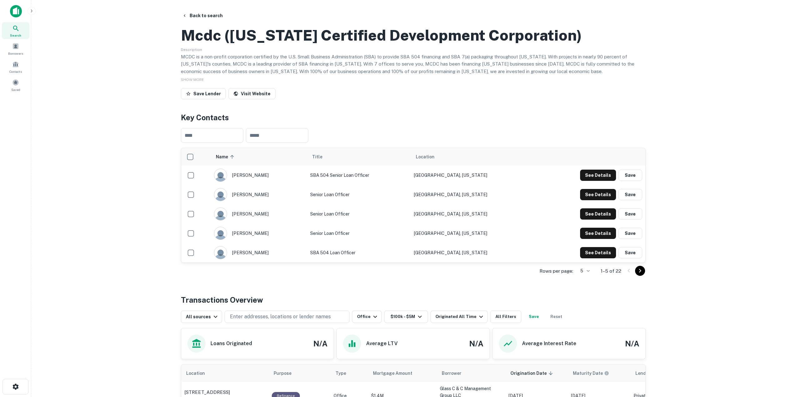
click at [599, 148] on div "​ ​" at bounding box center [413, 135] width 465 height 25
